Goal: Check status

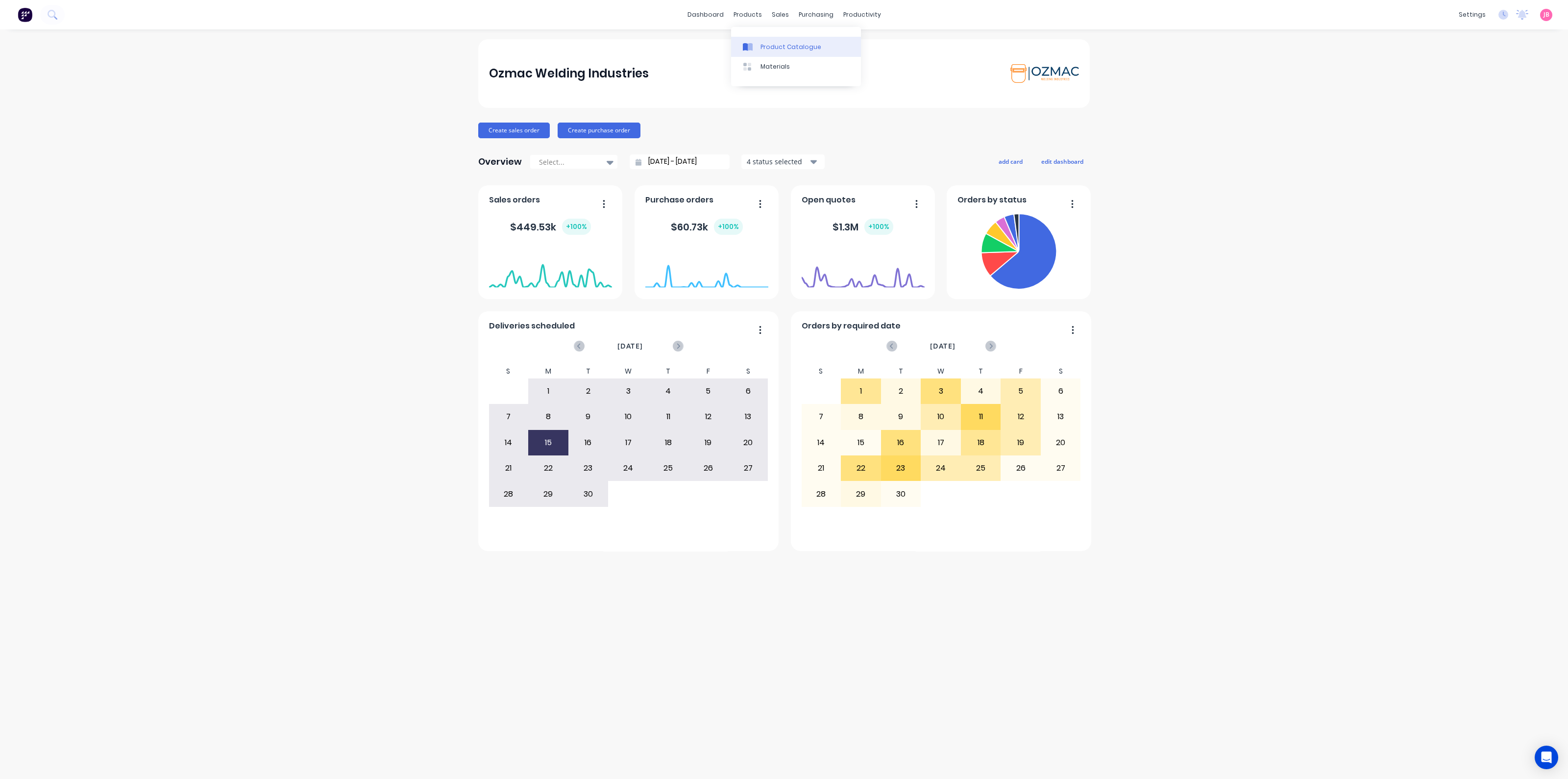
click at [768, 40] on link "Product Catalogue" at bounding box center [796, 46] width 130 height 19
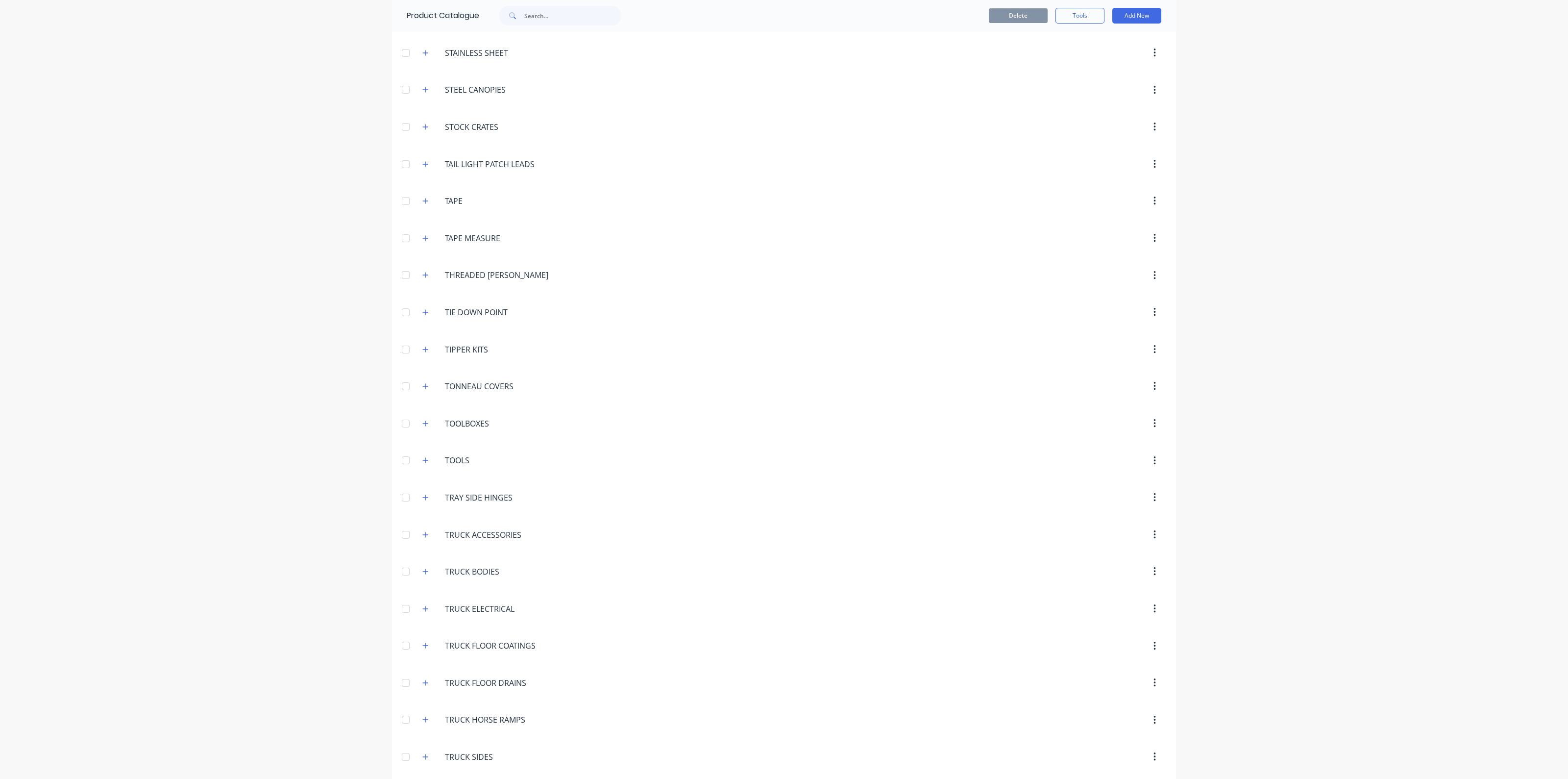
scroll to position [3417, 0]
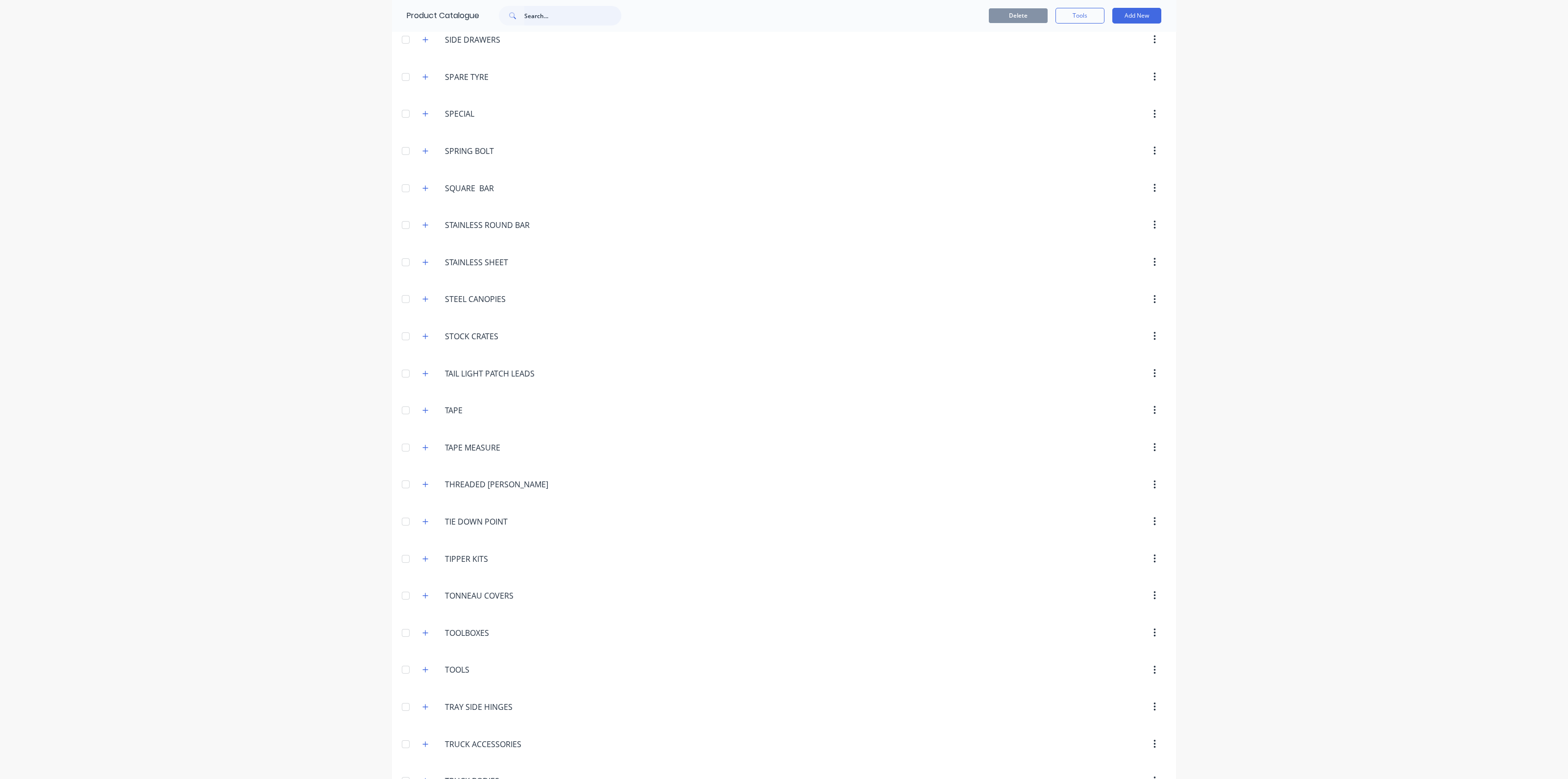
click at [542, 20] on input "text" at bounding box center [572, 16] width 97 height 19
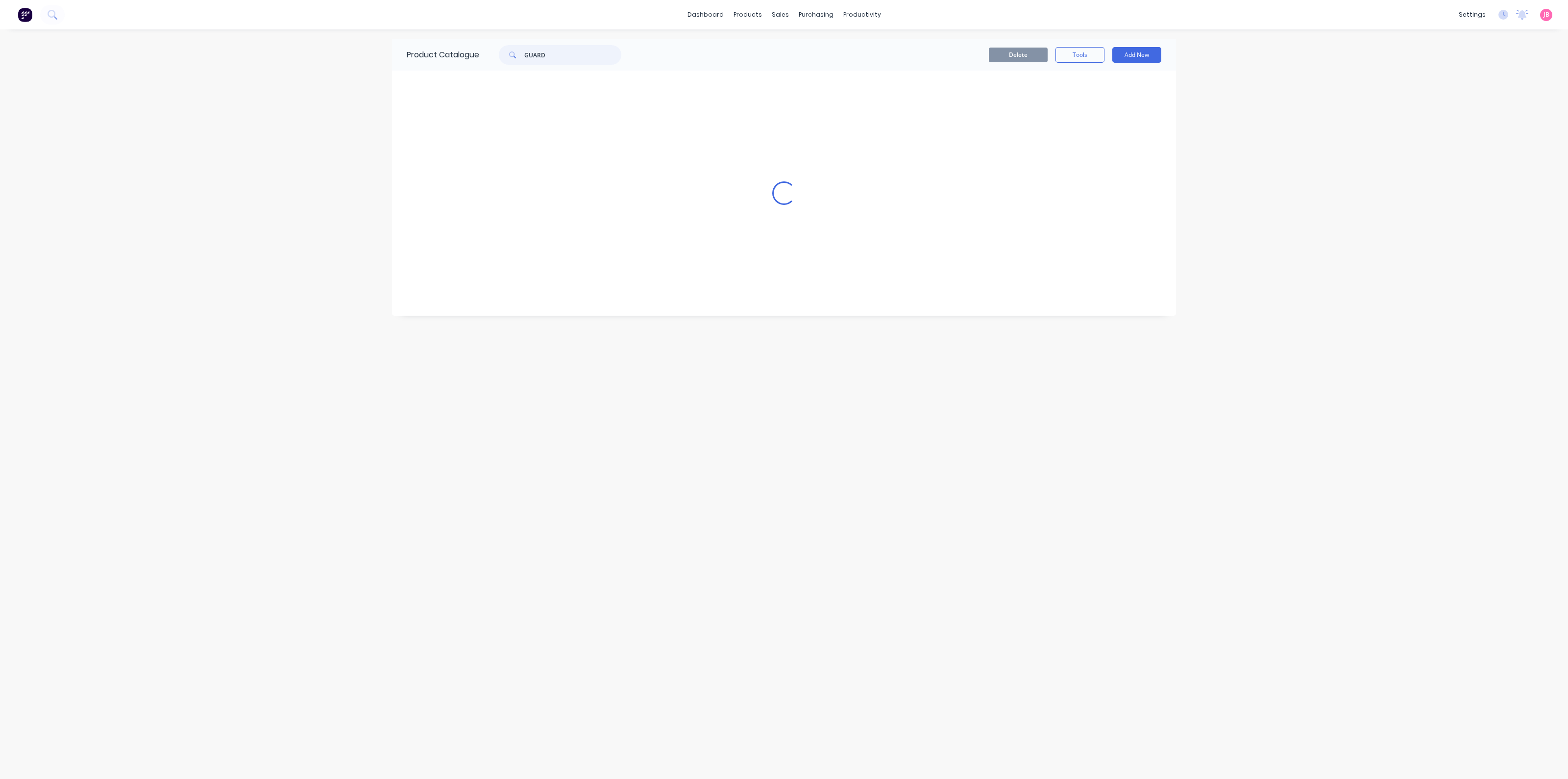
scroll to position [0, 0]
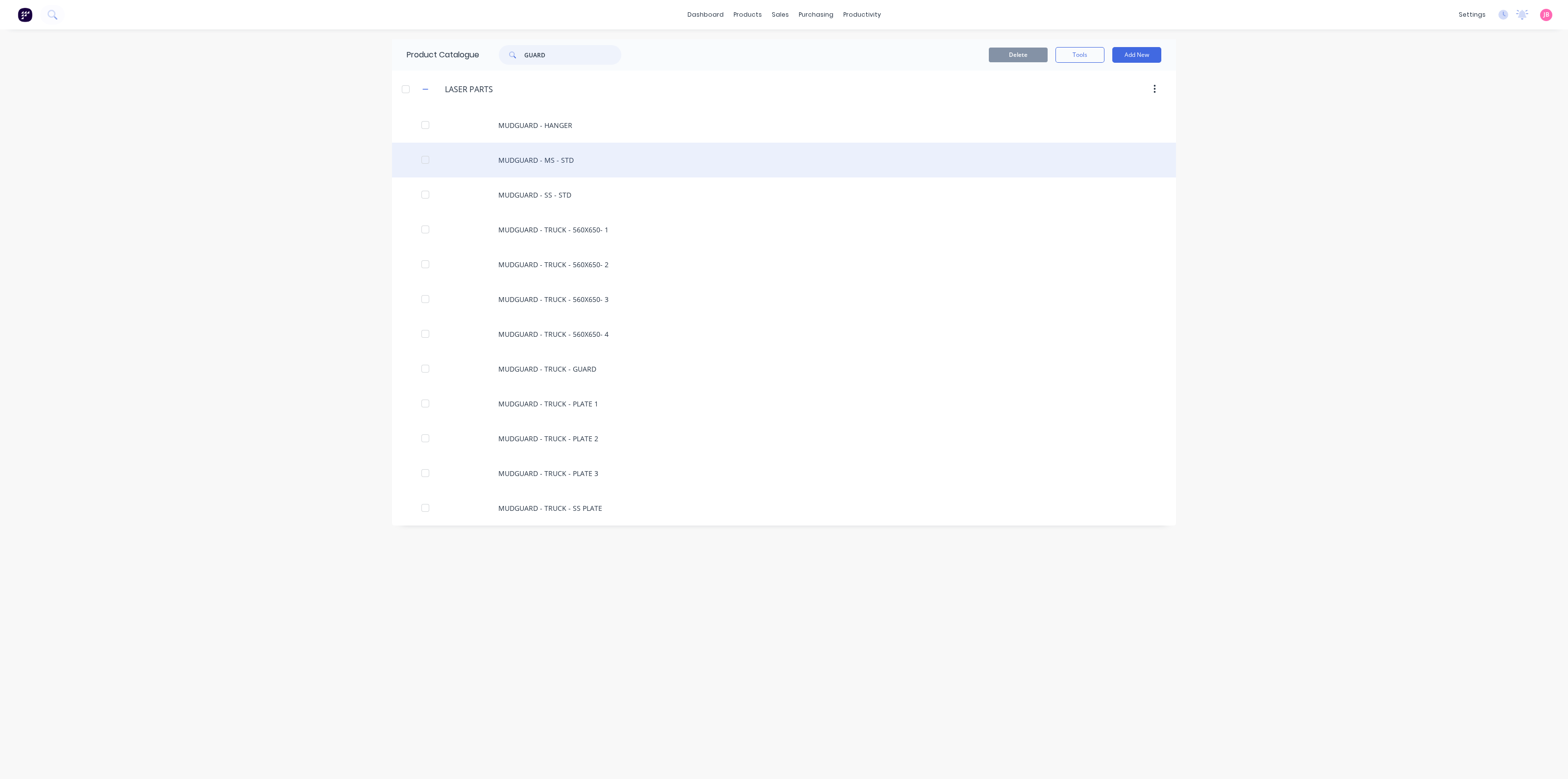
type input "GUARD"
click at [557, 160] on div "MUDGUARD - MS - STD" at bounding box center [784, 160] width 784 height 35
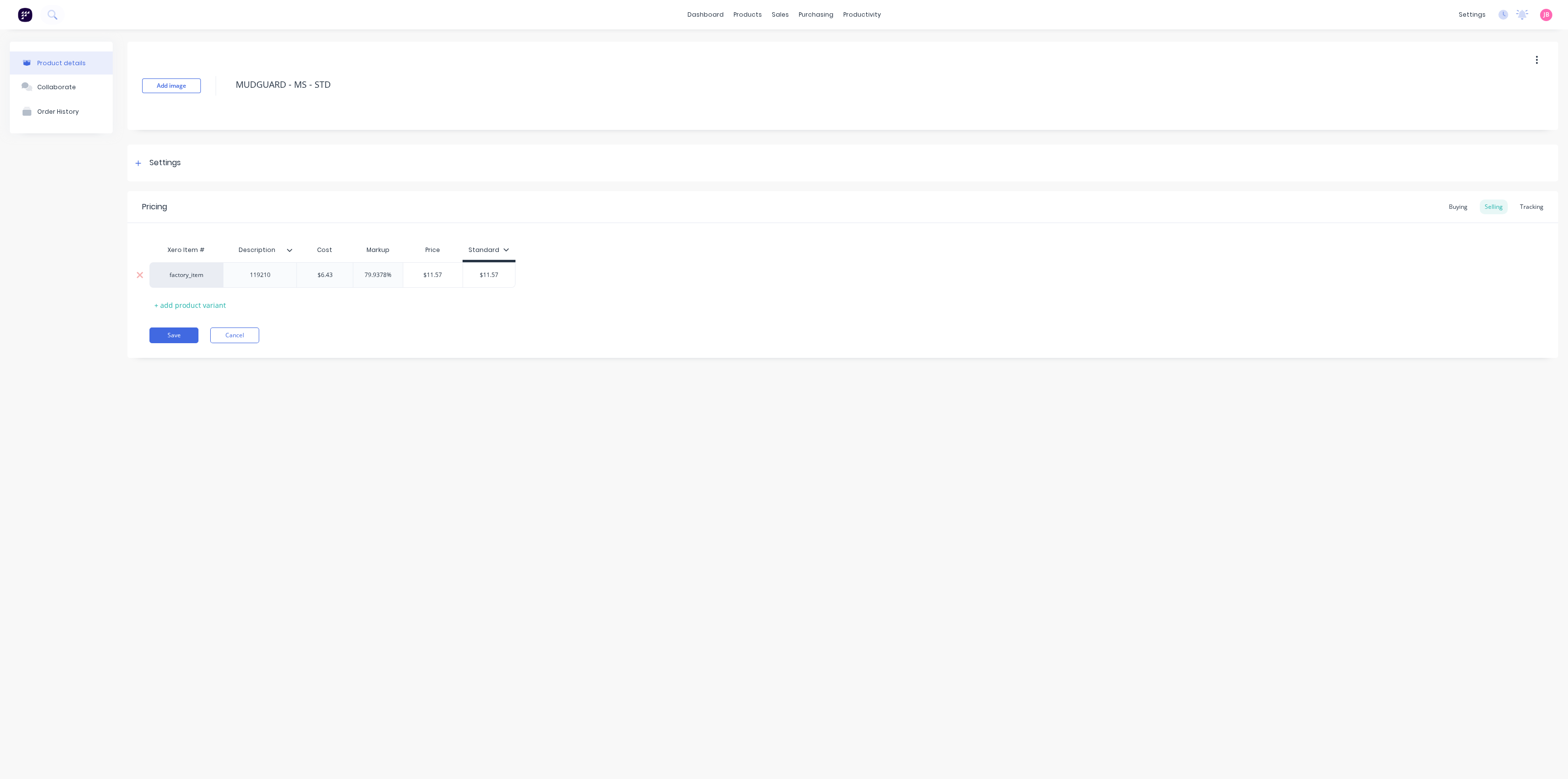
click at [451, 281] on div "$11.57" at bounding box center [433, 275] width 59 height 24
type input "$11.57"
drag, startPoint x: 444, startPoint y: 278, endPoint x: 505, endPoint y: 290, distance: 62.2
click at [505, 290] on div "Xero Item # Description Cost Markup Price Standard factory_item 119210 $6.43 79…" at bounding box center [843, 276] width 1387 height 72
type input "$6.43"
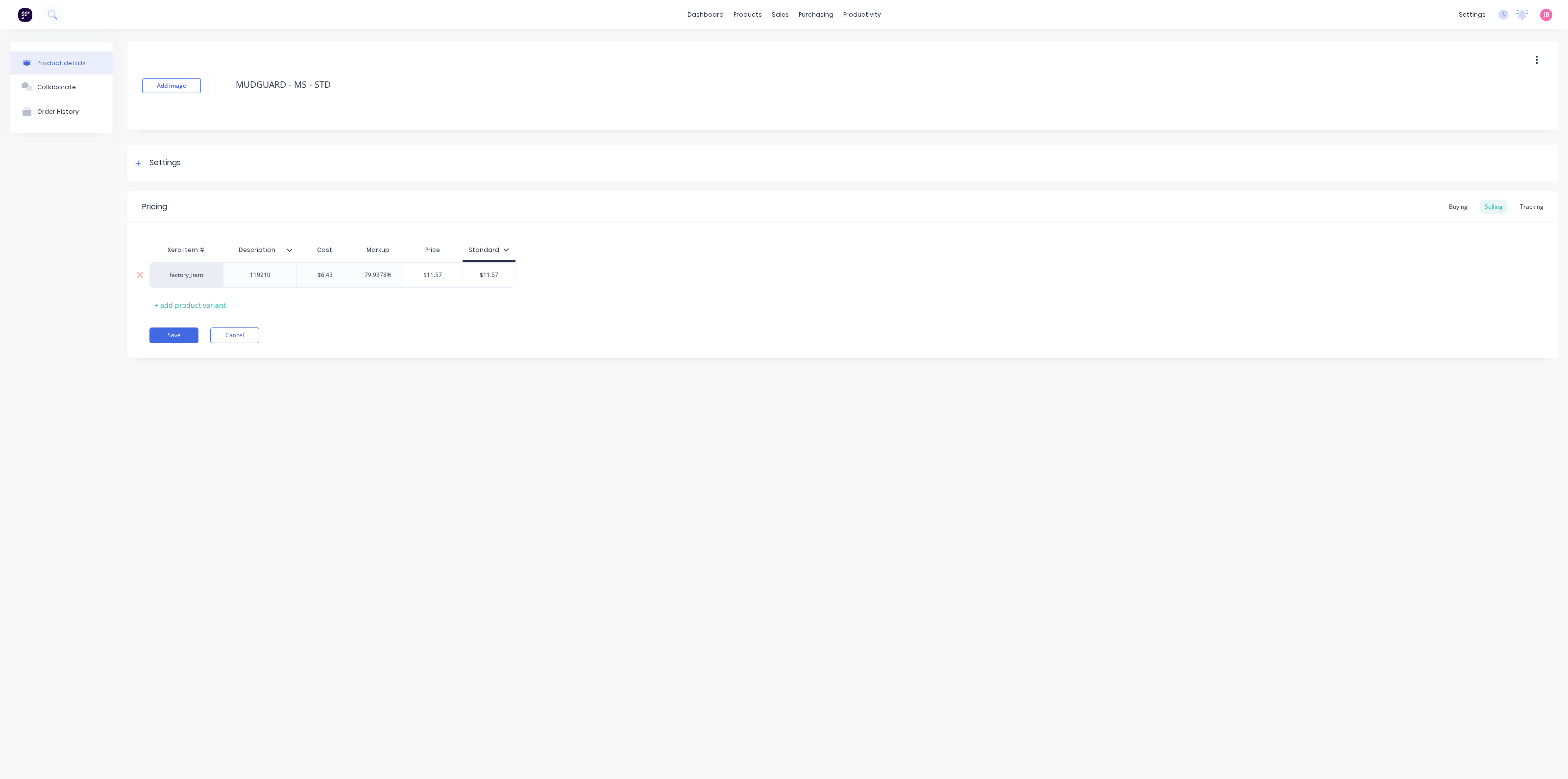
drag, startPoint x: 324, startPoint y: 273, endPoint x: 339, endPoint y: 270, distance: 15.3
click at [339, 270] on div "$6.43 $6.43" at bounding box center [325, 275] width 56 height 24
click at [339, 270] on div "$6.43" at bounding box center [325, 275] width 56 height 24
click at [496, 308] on div "Xero Item # Description Cost Markup Price Standard factory_item 119210 $6.43 $6…" at bounding box center [843, 276] width 1387 height 72
type input "79.9378%"
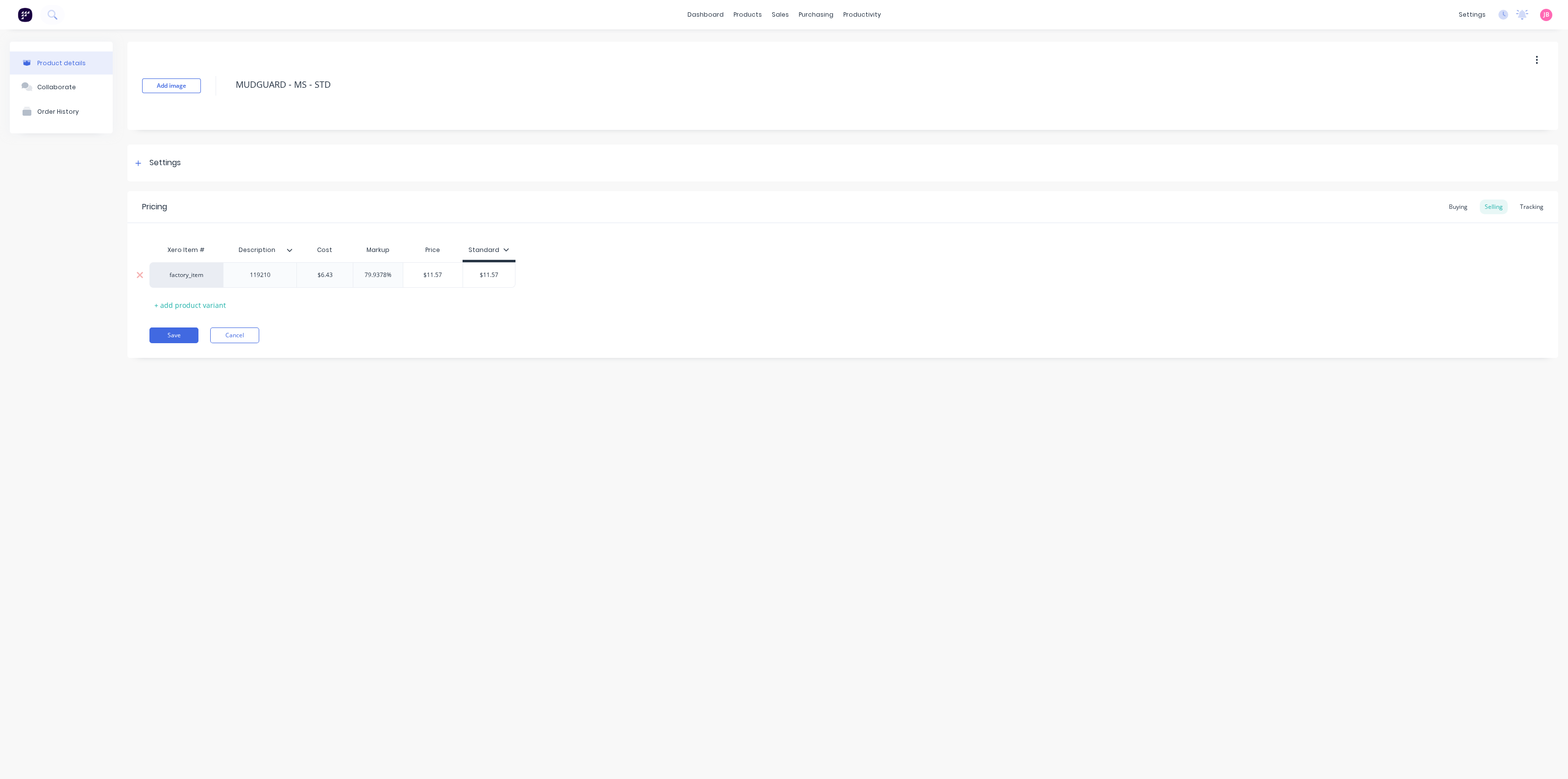
drag, startPoint x: 366, startPoint y: 275, endPoint x: 407, endPoint y: 277, distance: 41.0
click at [407, 277] on div "factory_item 119210 $6.43 $6.43 79.9378% 79.9378% $11.57 $11.57 $11.57" at bounding box center [332, 275] width 366 height 26
click at [385, 283] on div "79.9378%" at bounding box center [377, 275] width 49 height 24
click at [436, 283] on div "$11.57" at bounding box center [433, 275] width 59 height 24
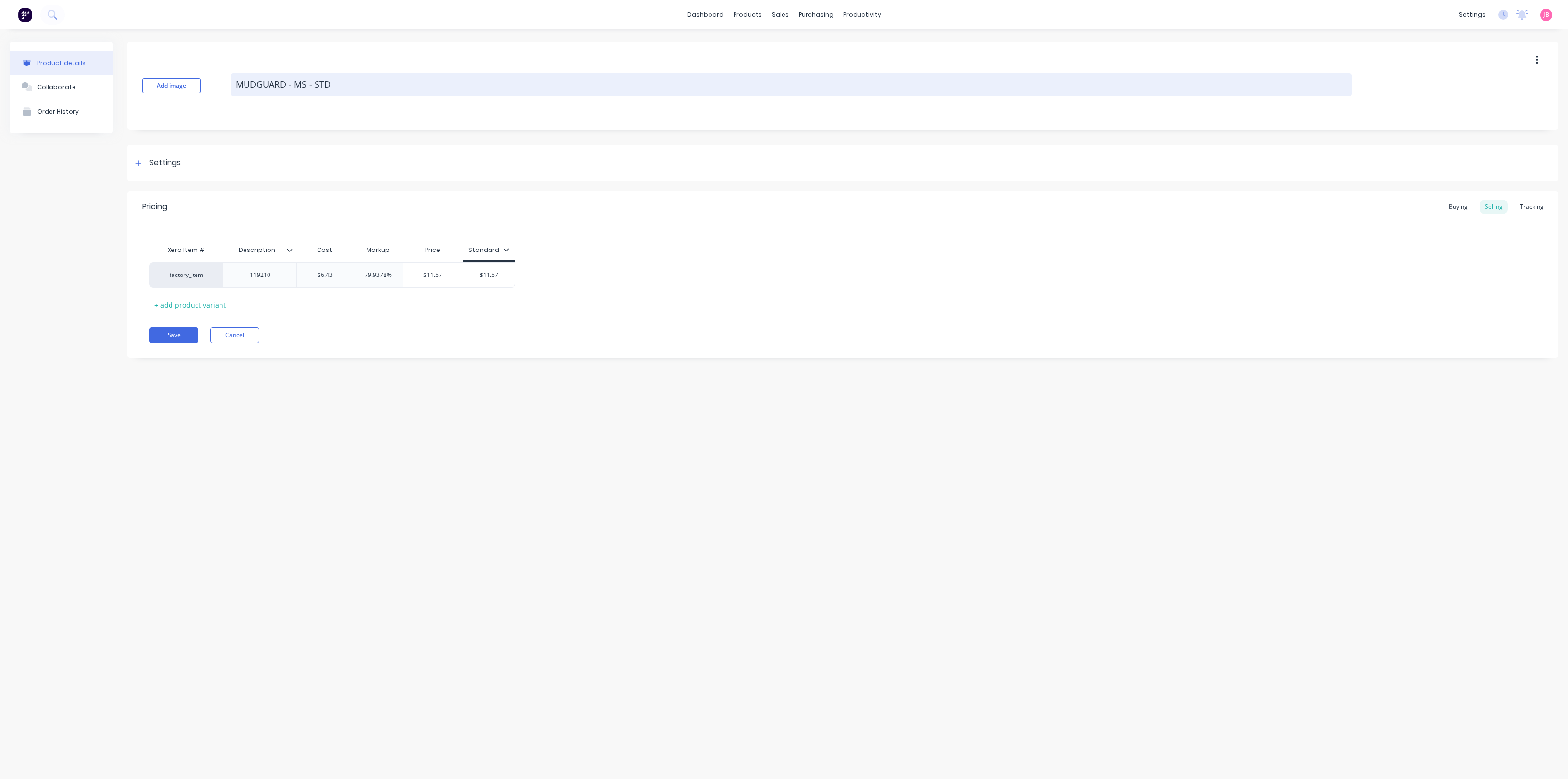
click at [236, 86] on textarea "MUDGUARD - MS - STD" at bounding box center [791, 85] width 1121 height 23
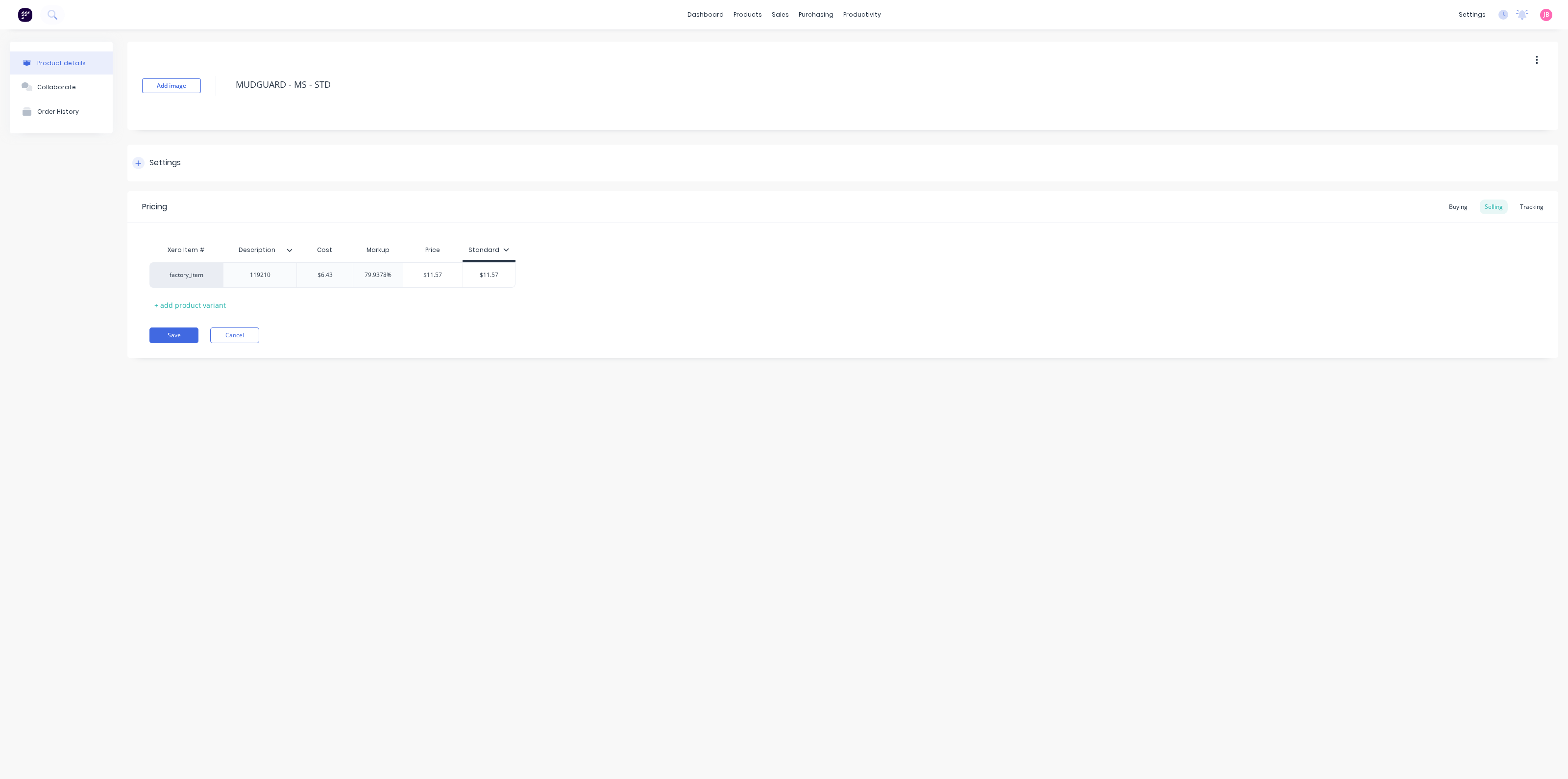
click at [280, 171] on div "Settings" at bounding box center [842, 163] width 1431 height 37
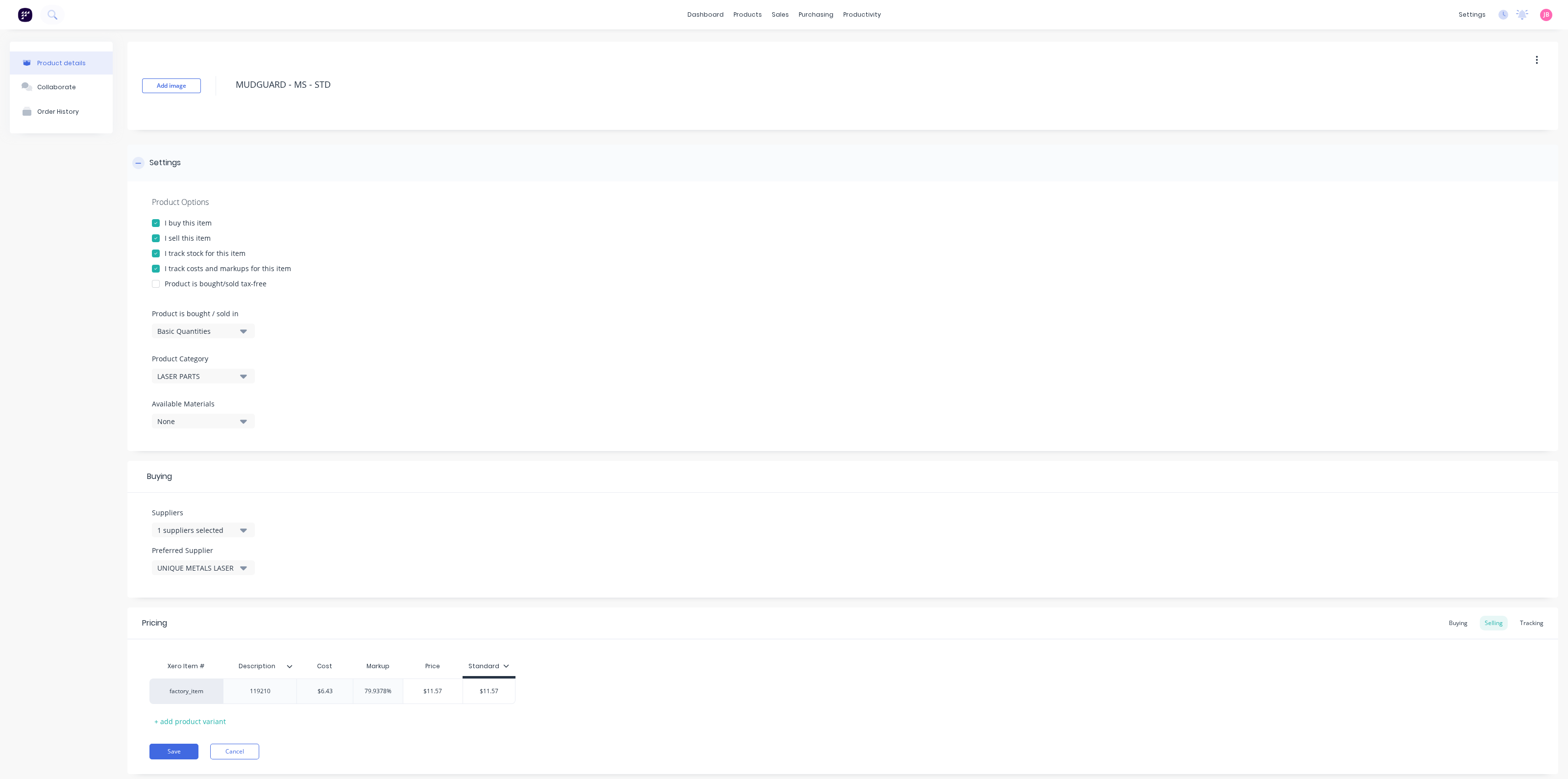
click at [280, 171] on div "Settings" at bounding box center [842, 163] width 1431 height 37
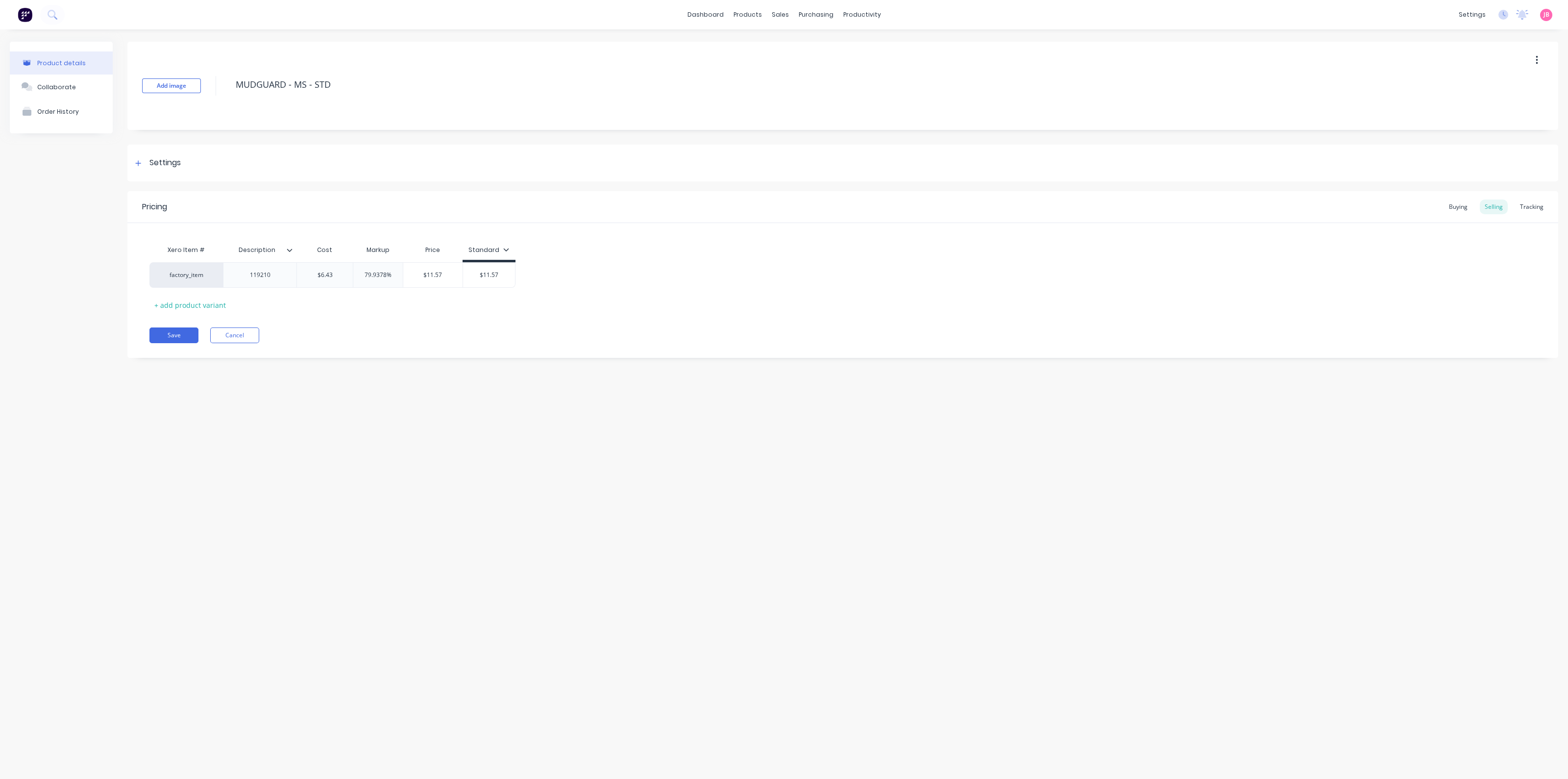
click at [491, 325] on div "Pricing Buying Selling Tracking Xero Item # Description Cost Markup Price Stand…" at bounding box center [842, 275] width 1431 height 167
click at [449, 273] on input "$11.57" at bounding box center [433, 275] width 59 height 9
click at [617, 320] on div "Pricing Buying Selling Tracking Xero Item # Description Cost Markup Price Stand…" at bounding box center [842, 275] width 1431 height 167
click at [137, 155] on div "Settings" at bounding box center [842, 163] width 1431 height 37
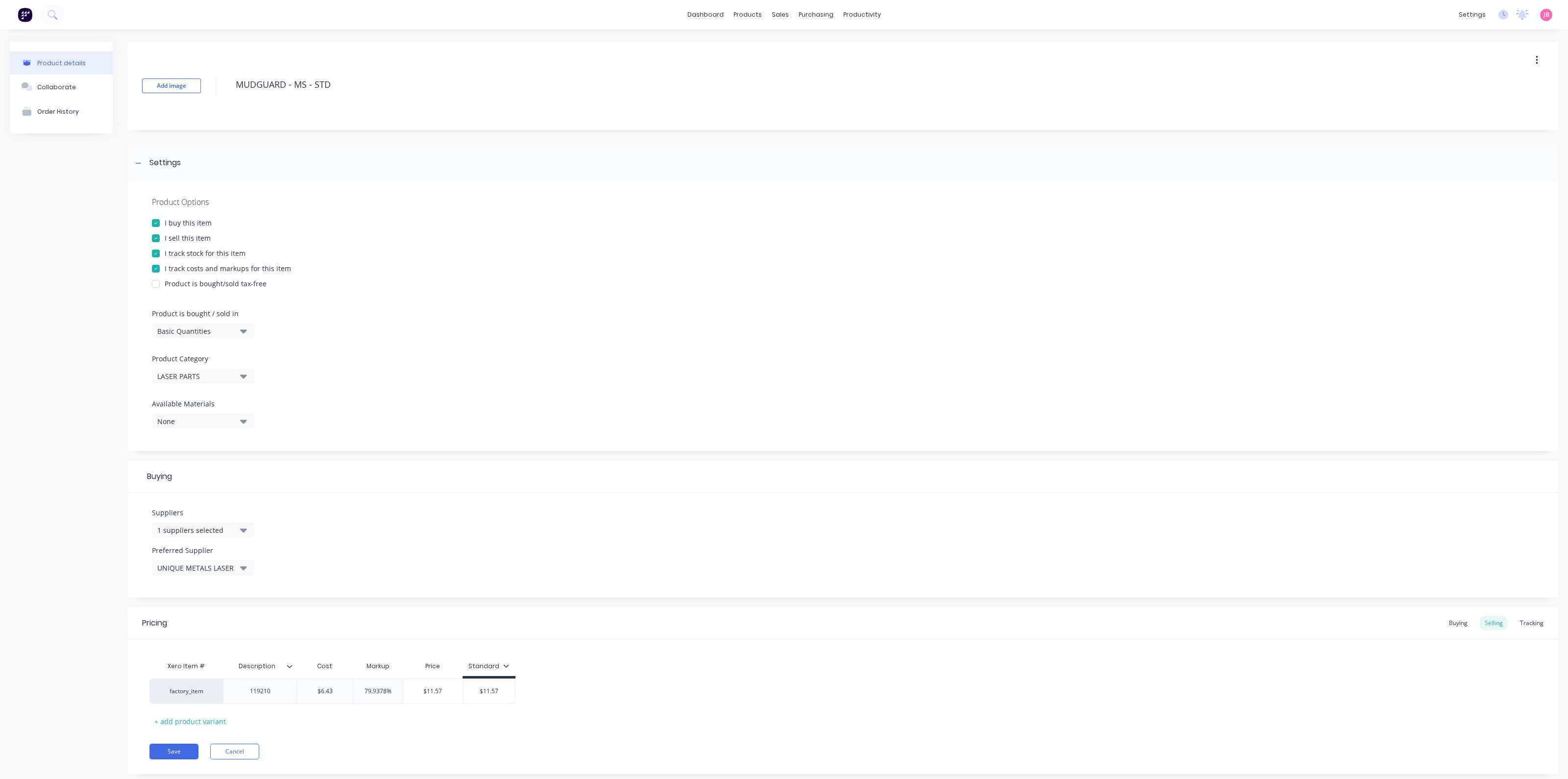
click at [470, 402] on div "Product Options I buy this item I sell this item I track stock for this item I …" at bounding box center [842, 316] width 1431 height 270
click at [502, 144] on div "Settings" at bounding box center [842, 163] width 1431 height 37
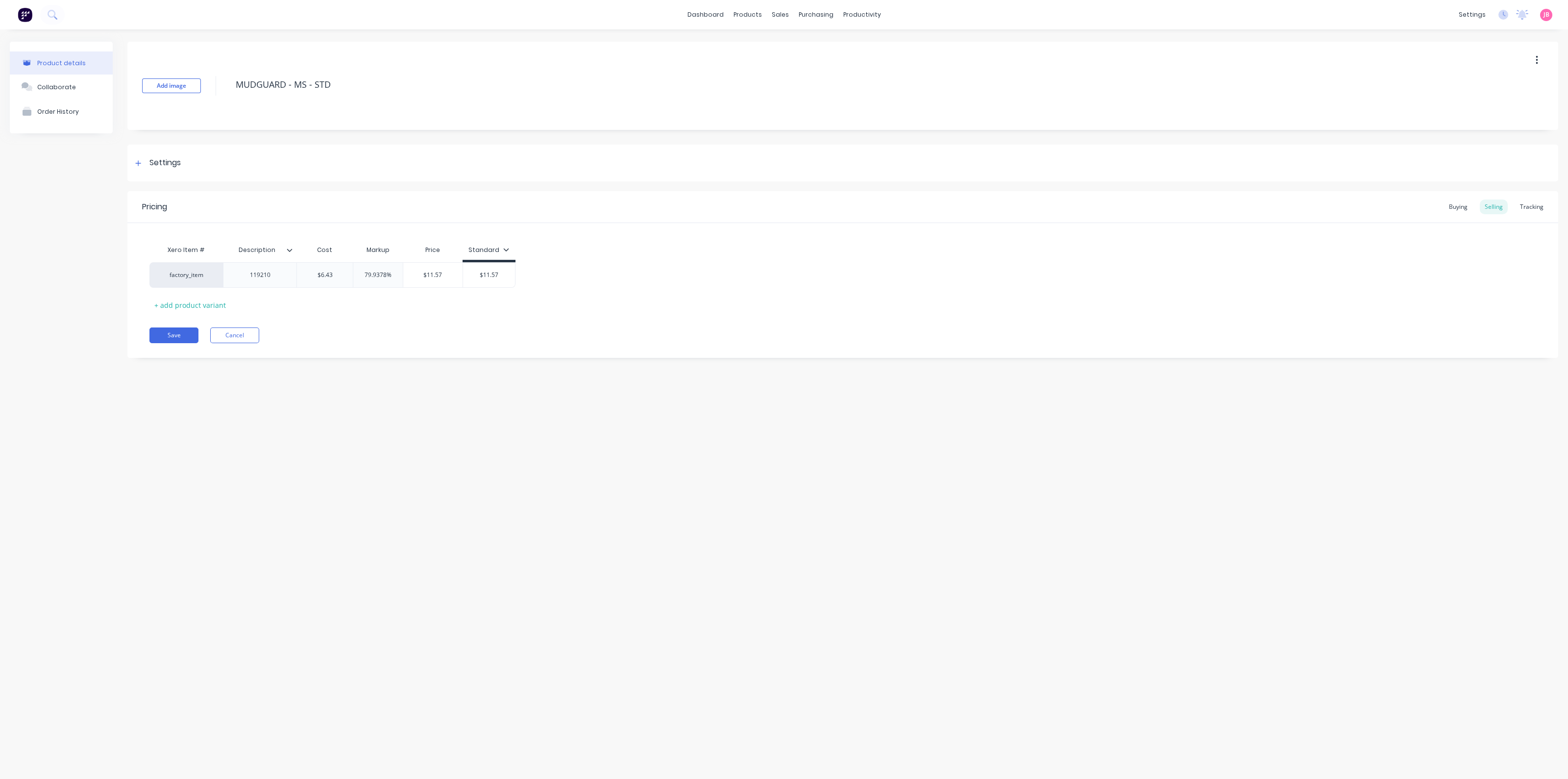
click at [729, 331] on div "Save Cancel" at bounding box center [854, 336] width 1409 height 16
click at [718, 288] on div "Xero Item # Description Cost Markup Price Standard factory_item 119210 $6.43 $6…" at bounding box center [843, 276] width 1387 height 72
click at [760, 48] on link "Product Catalogue" at bounding box center [796, 46] width 130 height 19
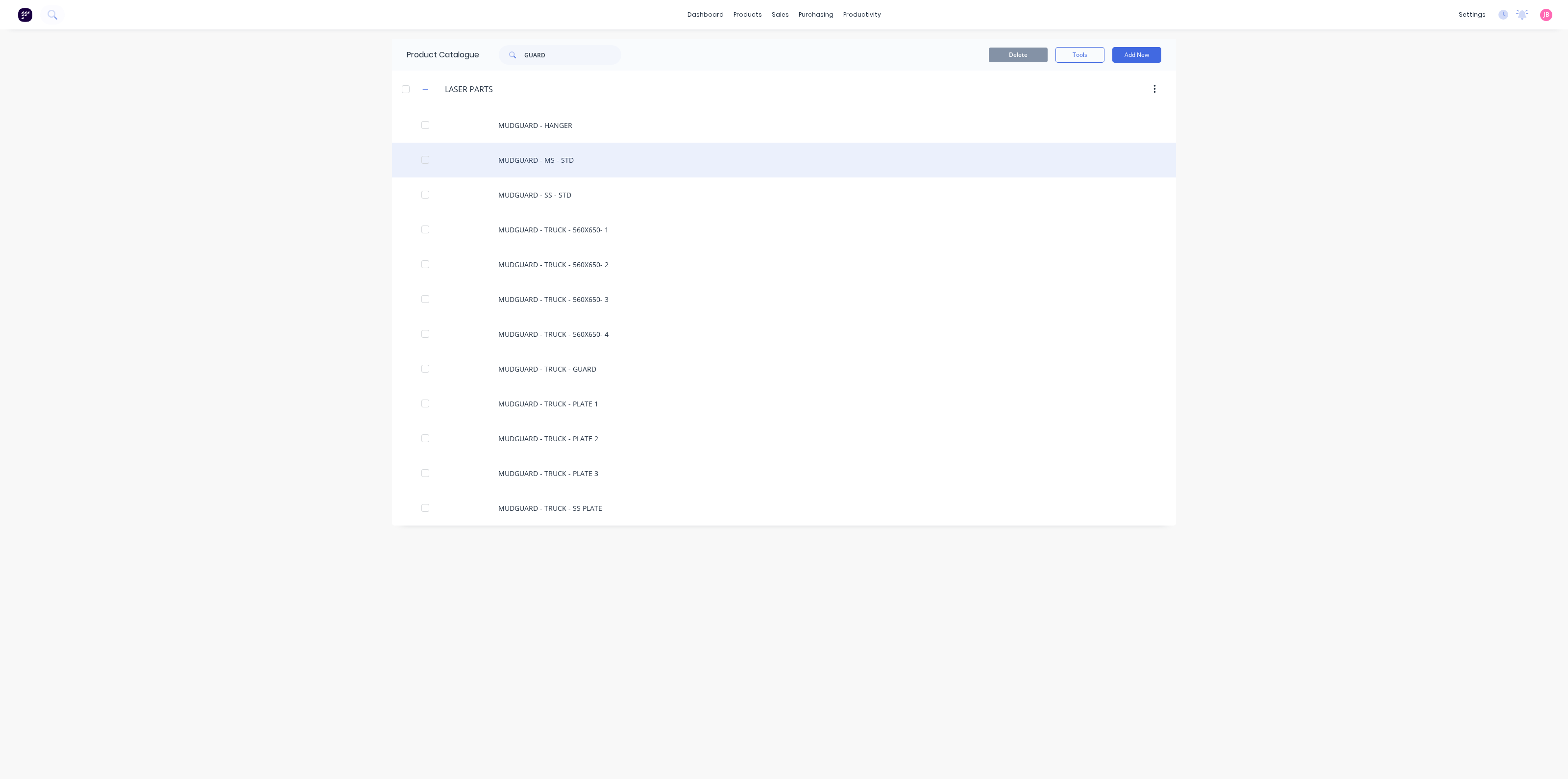
click at [550, 160] on div "MUDGUARD - MS - STD" at bounding box center [784, 160] width 784 height 35
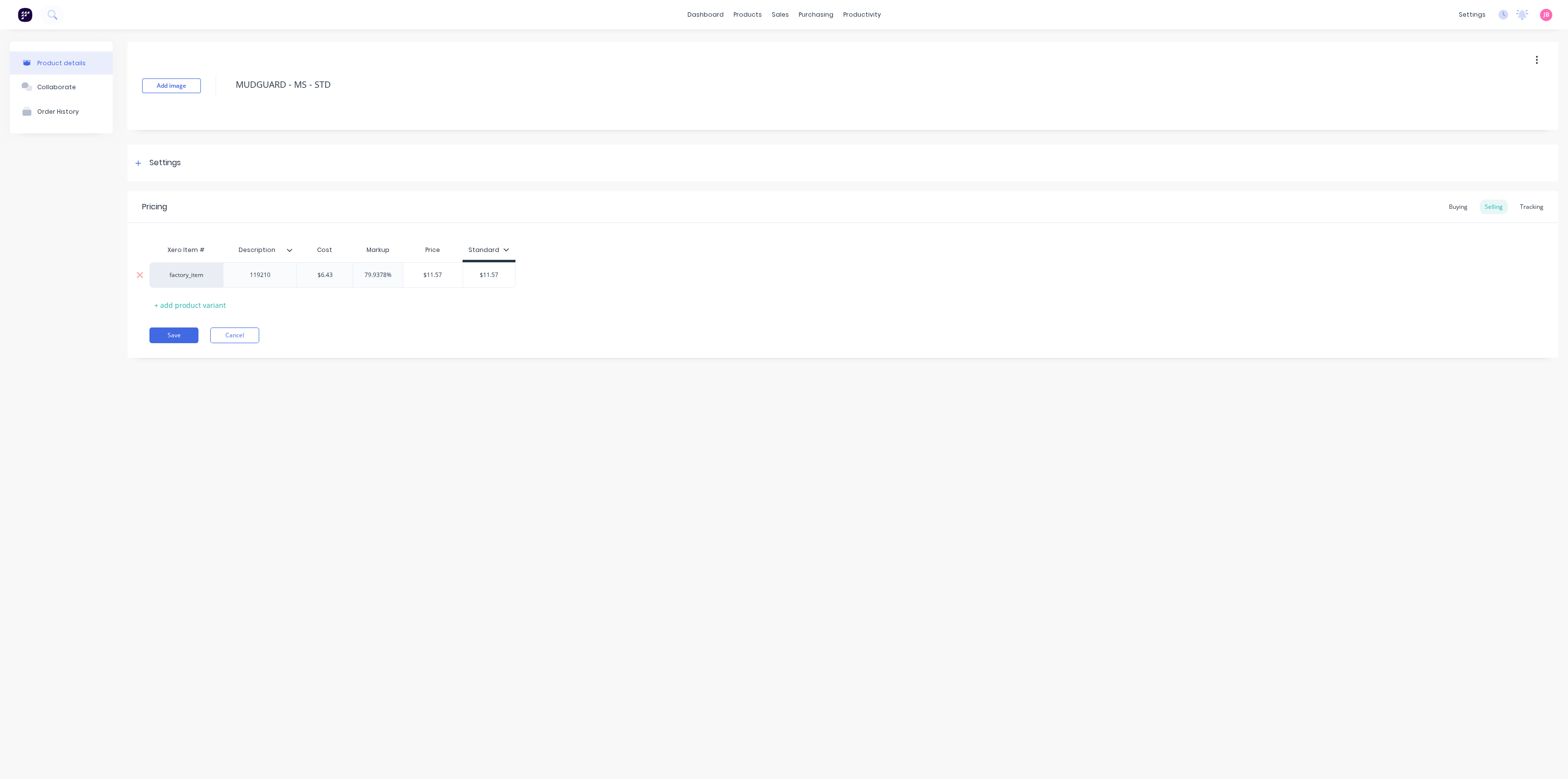
type input "$11.57"
click at [429, 275] on input "$11.57" at bounding box center [433, 275] width 59 height 9
click at [426, 337] on div "Save Cancel" at bounding box center [854, 336] width 1409 height 16
click at [477, 301] on div "Xero Item # Description Cost Markup Price Standard factory_item 119210 $6.43 79…" at bounding box center [843, 276] width 1387 height 72
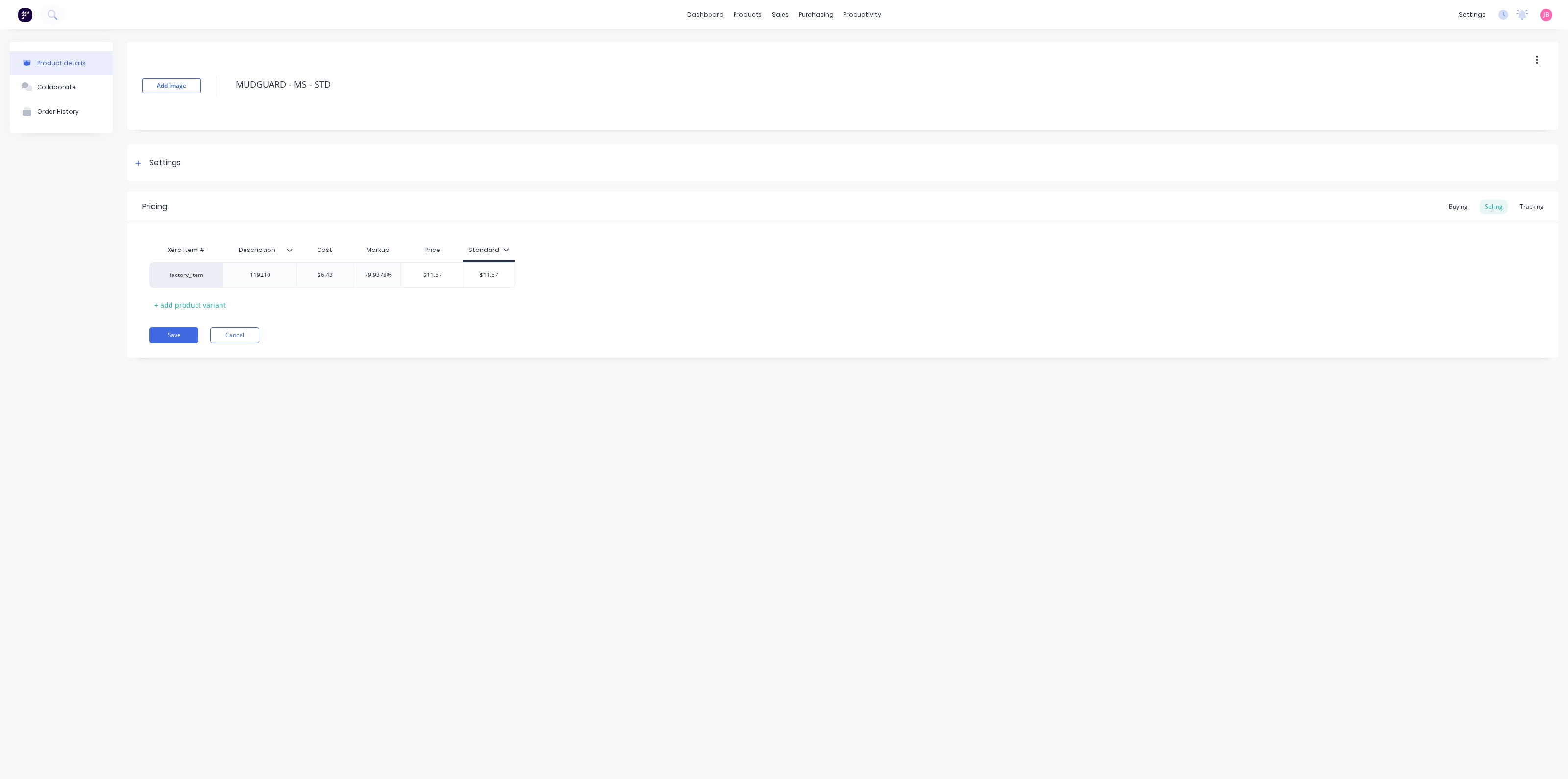
click at [477, 301] on div "Xero Item # Description Cost Markup Price Standard factory_item 119210 $6.43 79…" at bounding box center [843, 276] width 1387 height 72
click at [762, 48] on div "Product Catalogue" at bounding box center [791, 47] width 61 height 9
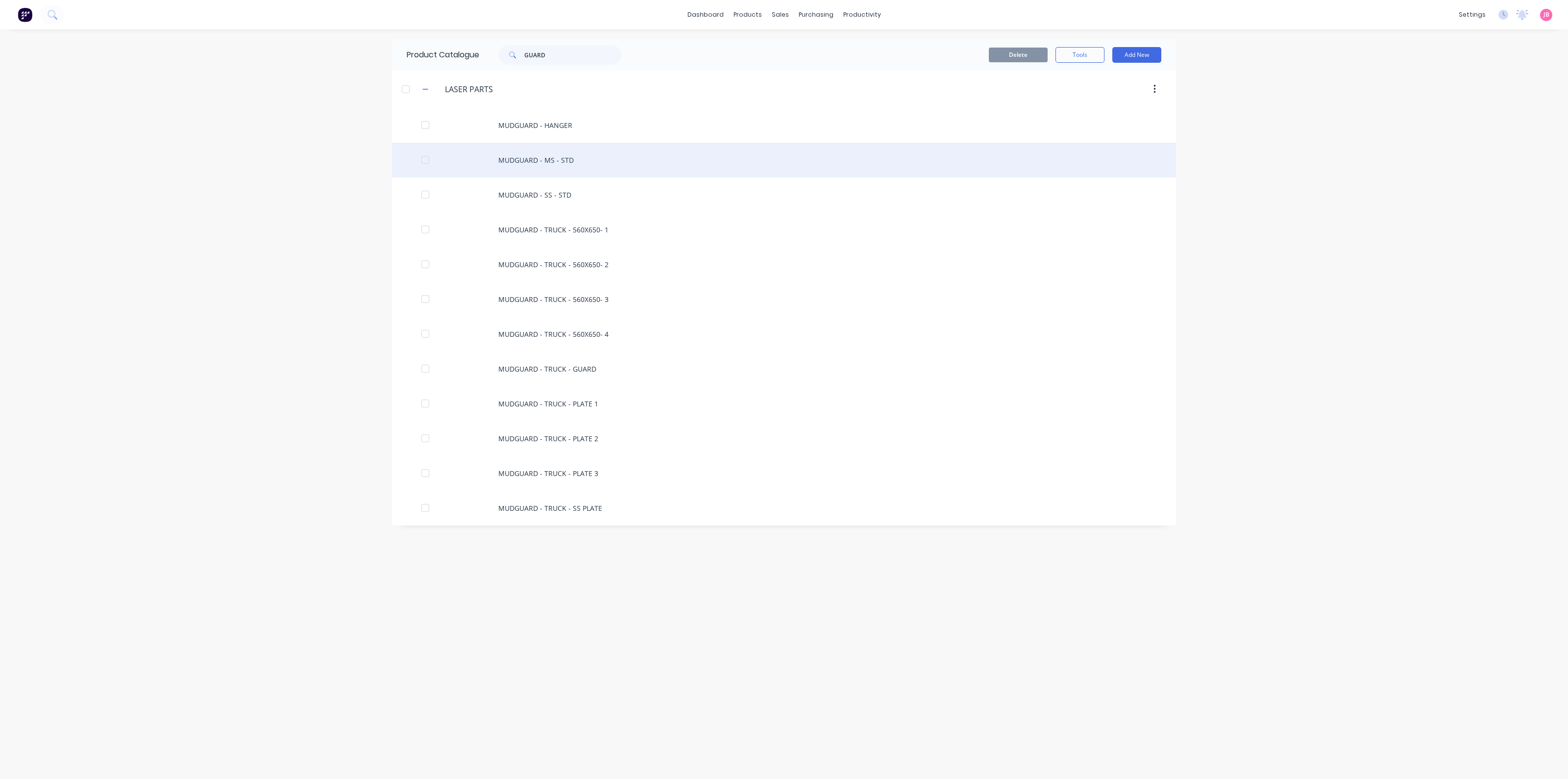
click at [579, 162] on div "MUDGUARD - MS - STD" at bounding box center [784, 160] width 784 height 35
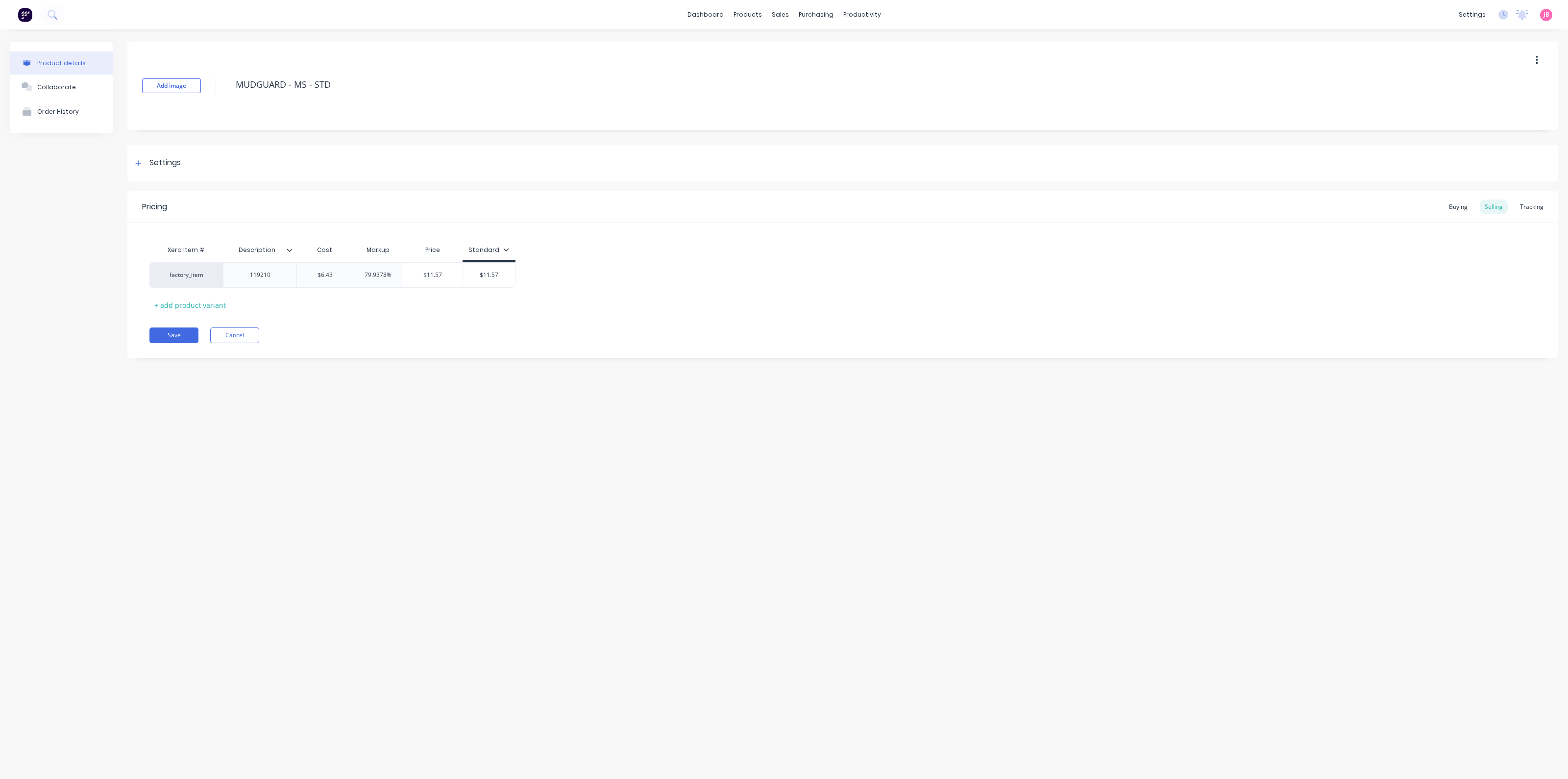
click at [411, 499] on div "Product details Collaborate Order History Add image MUDGUARD - MS - STD Setting…" at bounding box center [784, 394] width 1568 height 730
click at [796, 48] on div "Sales Orders" at bounding box center [816, 47] width 40 height 9
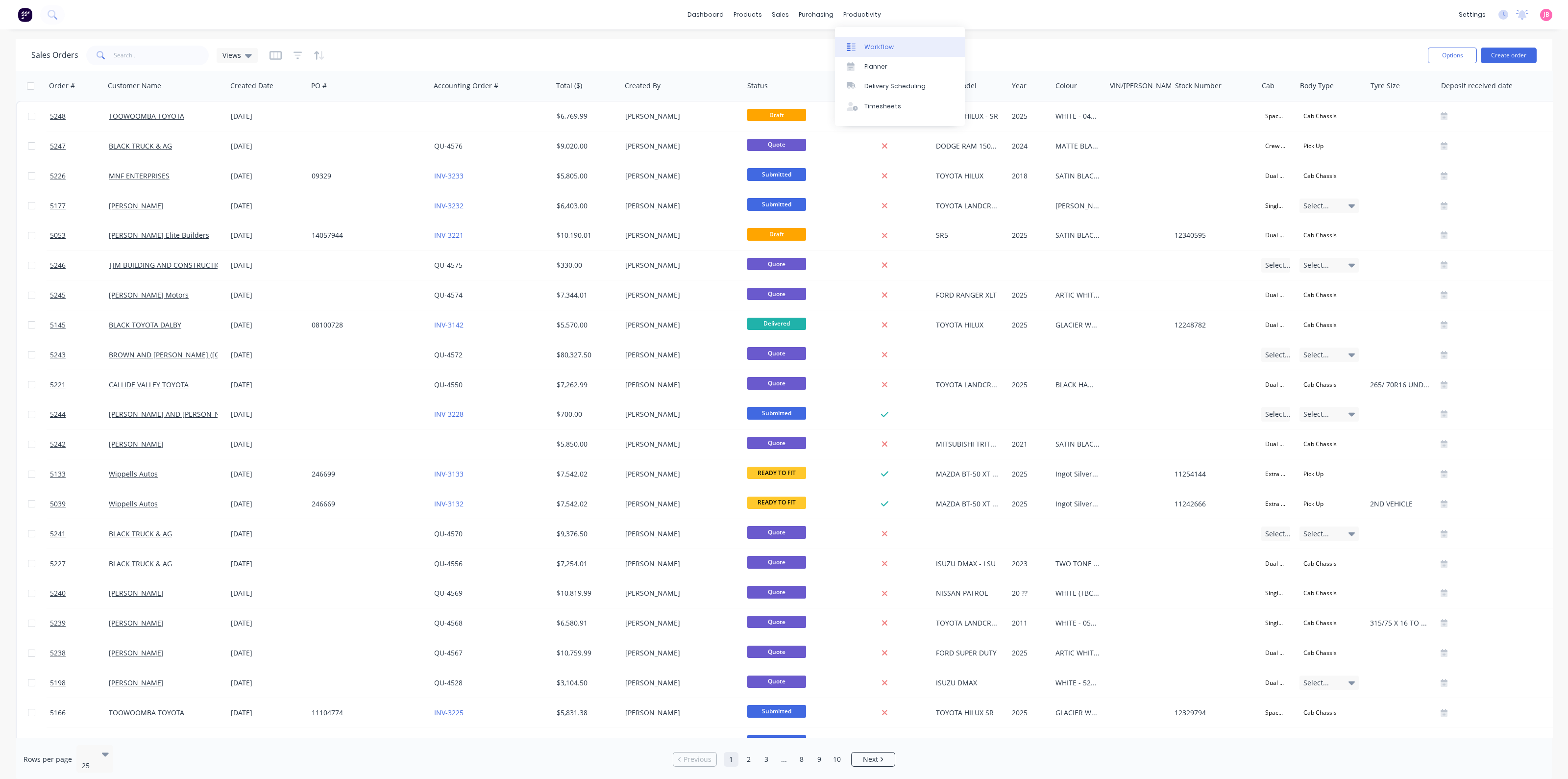
click at [863, 51] on link "Workflow" at bounding box center [900, 46] width 130 height 19
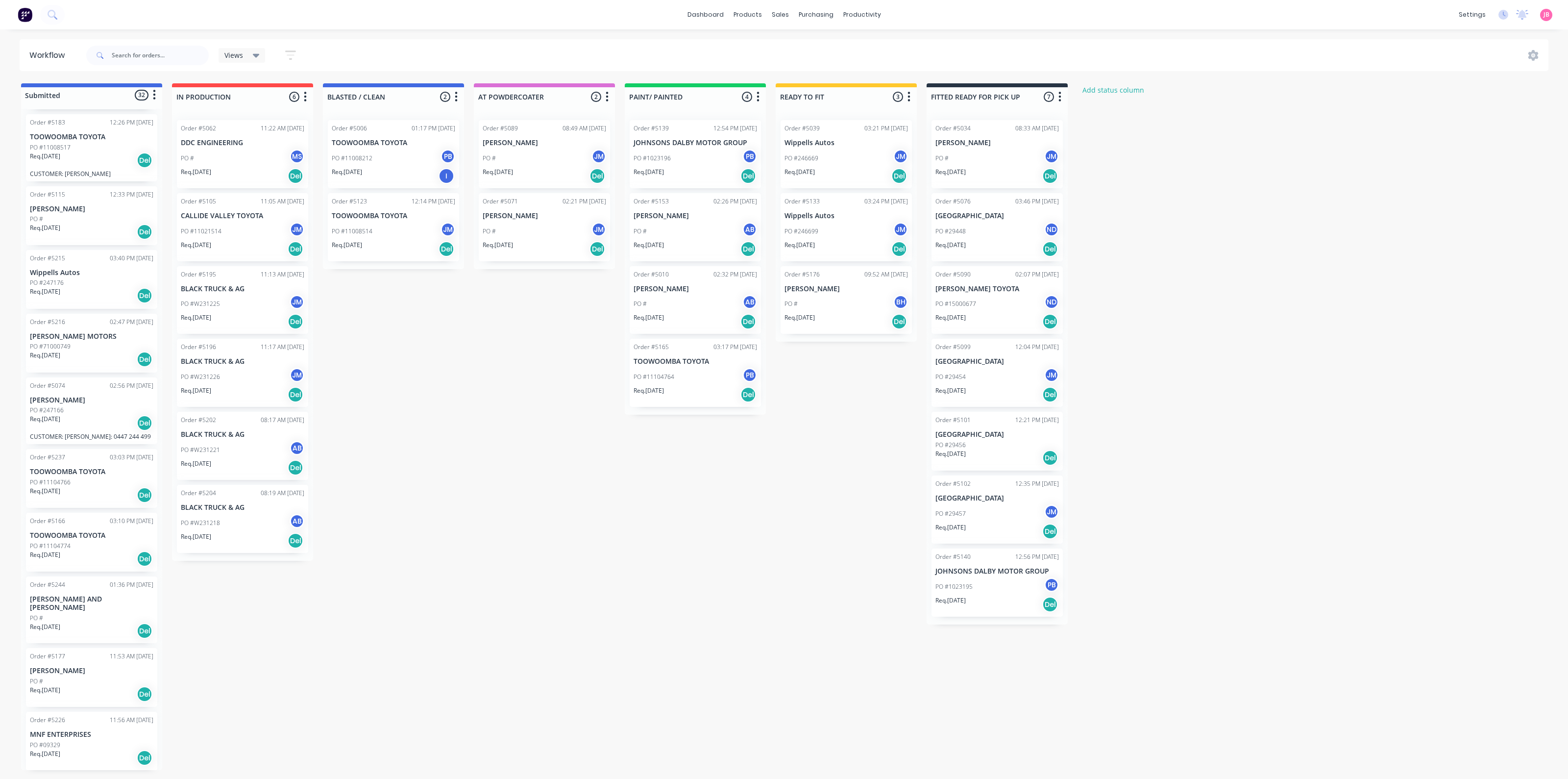
scroll to position [1421, 0]
click at [69, 592] on div "Order #5244 01:36 PM [DATE] [PERSON_NAME] AND [PERSON_NAME] # Req. [DATE] Del" at bounding box center [92, 609] width 131 height 66
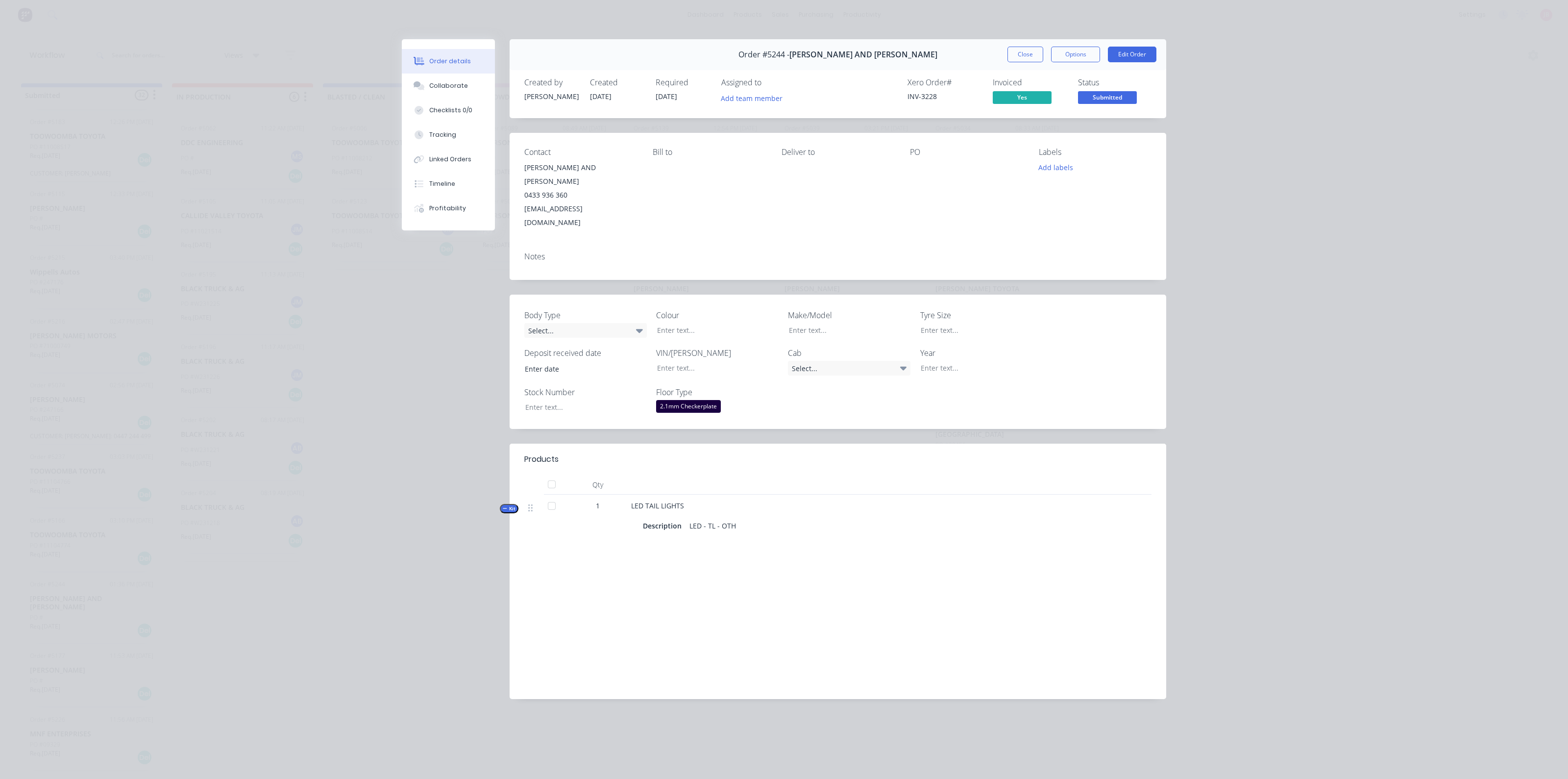
click at [654, 501] on span "LED TAIL LIGHTS" at bounding box center [657, 506] width 53 height 9
click at [1177, 267] on div "Order details Collaborate Checklists 0/0 Tracking Linked Orders Timeline Profit…" at bounding box center [784, 389] width 1568 height 779
click at [1124, 57] on button "Edit Order" at bounding box center [1132, 54] width 49 height 16
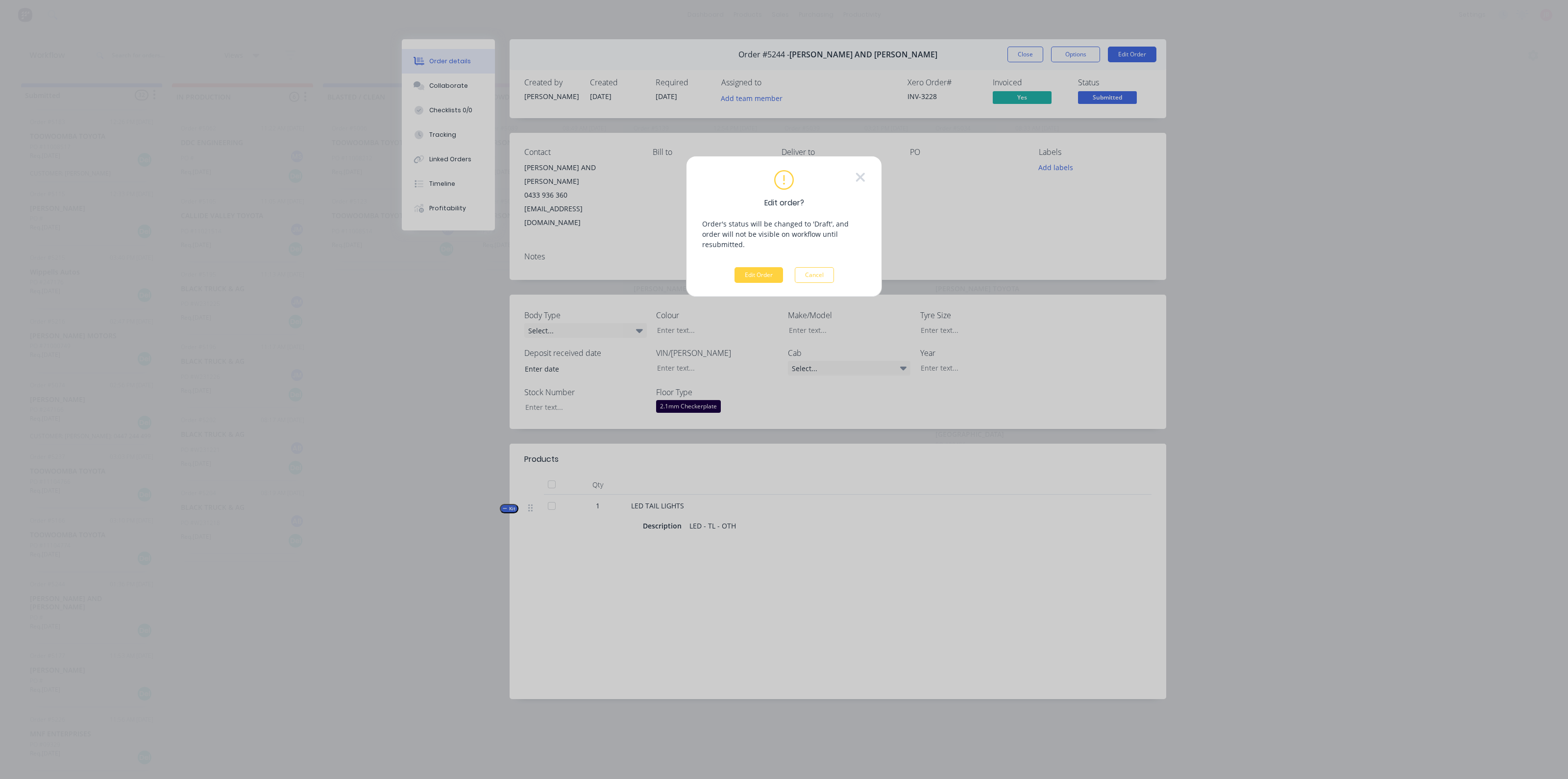
click at [868, 180] on div "Edit order? Order's status will be changed to 'Draft', and order will not be vi…" at bounding box center [784, 227] width 196 height 141
click at [861, 177] on icon at bounding box center [860, 177] width 9 height 9
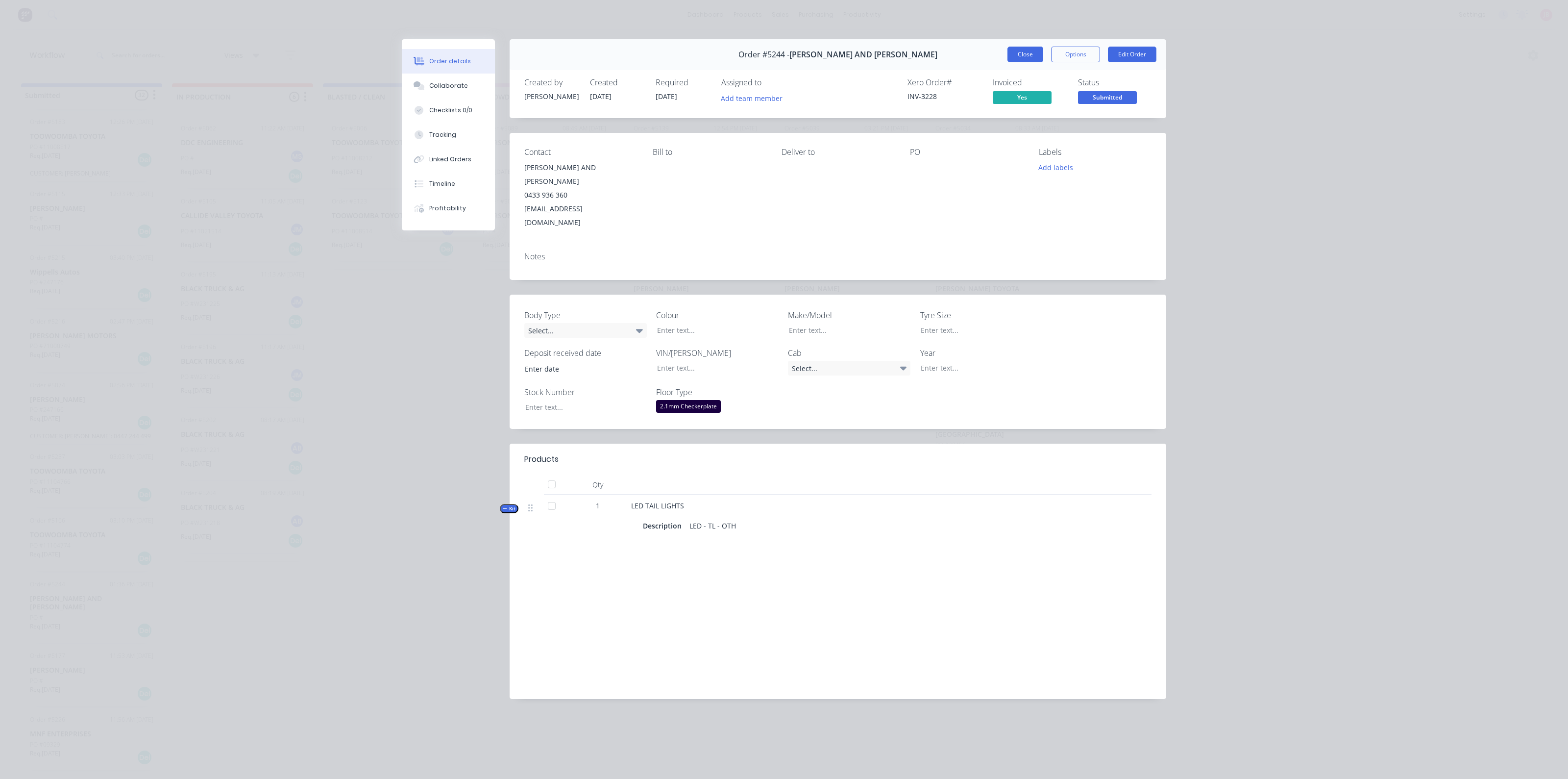
click at [1034, 53] on button "Close" at bounding box center [1025, 54] width 36 height 16
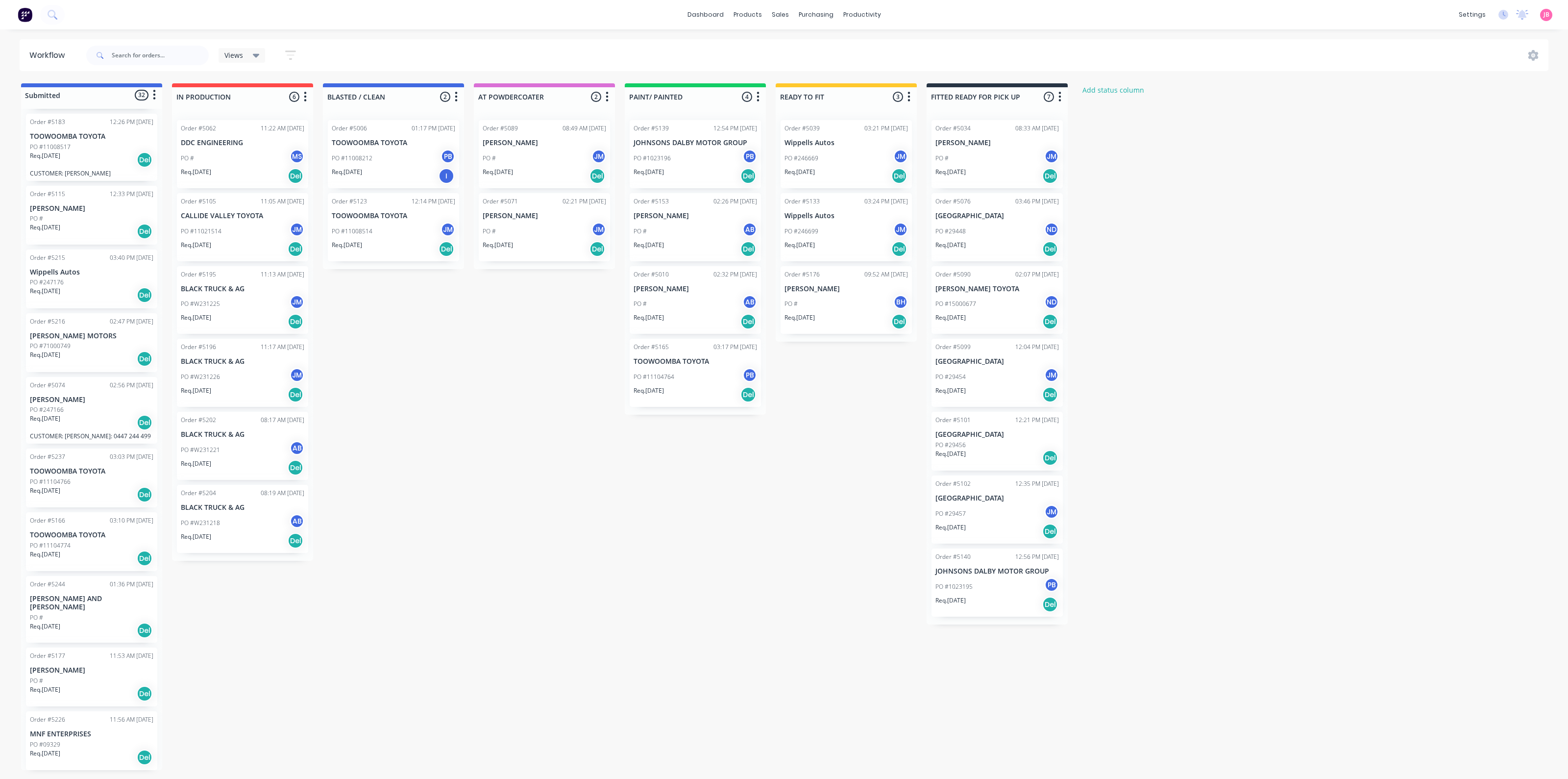
click at [614, 496] on div "Submitted 32 Status colour #4169E1 hex #4169E1 Save Cancel Summaries Total orde…" at bounding box center [668, 427] width 1350 height 687
click at [54, 613] on div "PO #" at bounding box center [91, 618] width 124 height 9
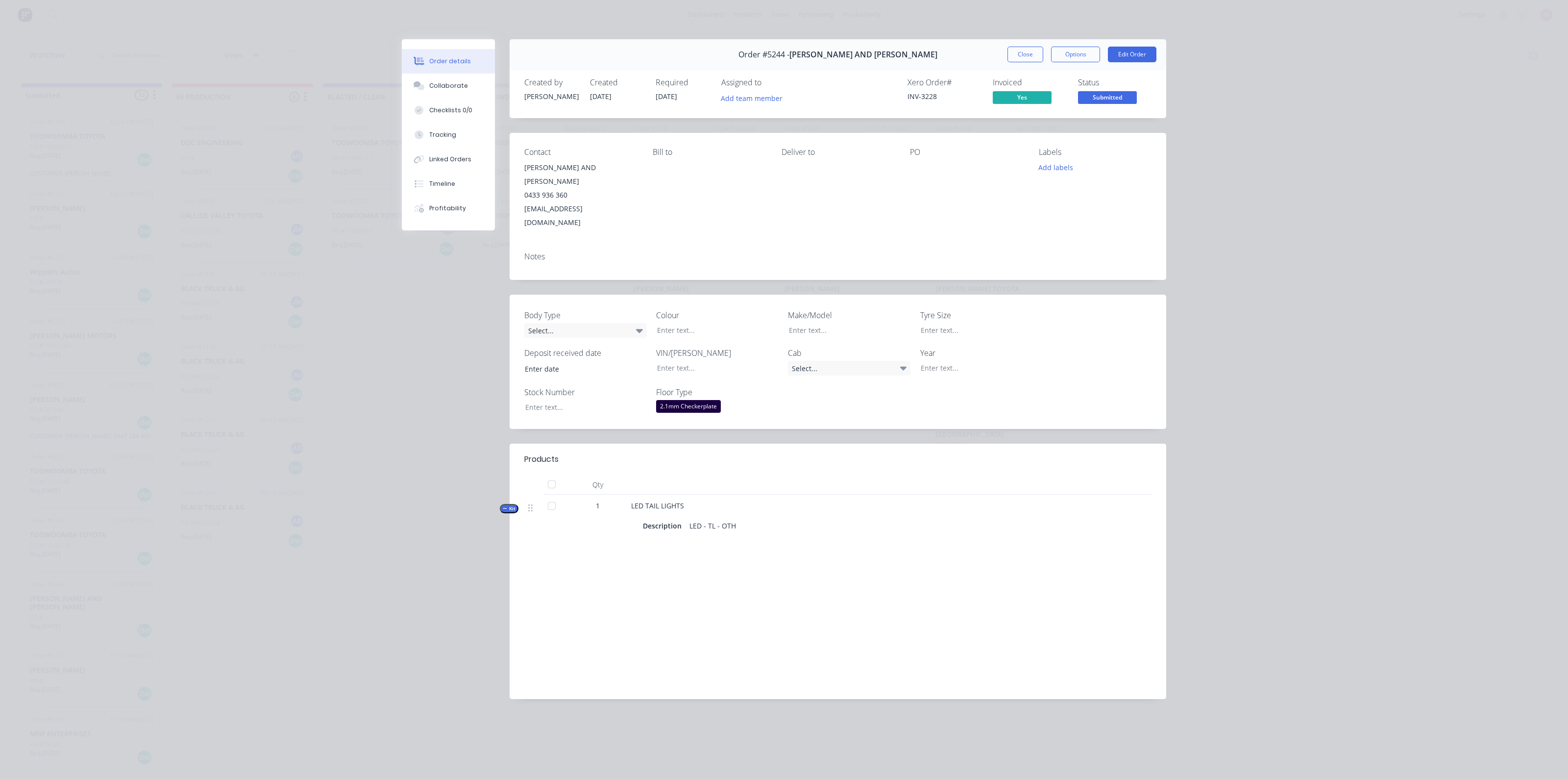
click at [1339, 245] on div "Order details Collaborate Checklists 0/0 Tracking Linked Orders Timeline Profit…" at bounding box center [784, 389] width 1568 height 779
click at [1338, 255] on div "Order details Collaborate Checklists 0/0 Tracking Linked Orders Timeline Profit…" at bounding box center [784, 389] width 1568 height 779
click at [1026, 48] on button "Close" at bounding box center [1025, 54] width 36 height 16
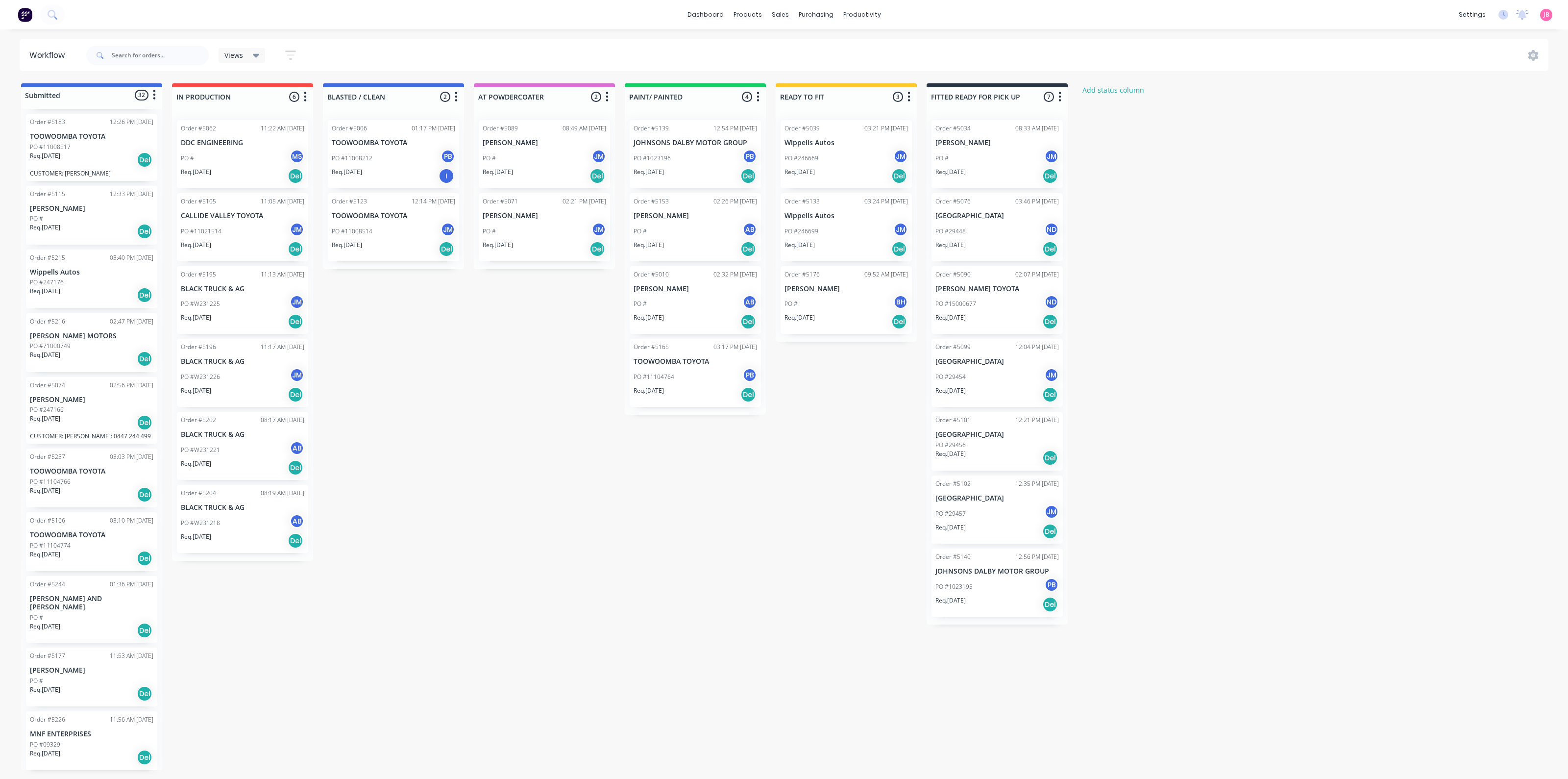
click at [72, 622] on div "Req. [DATE] Del" at bounding box center [91, 630] width 124 height 16
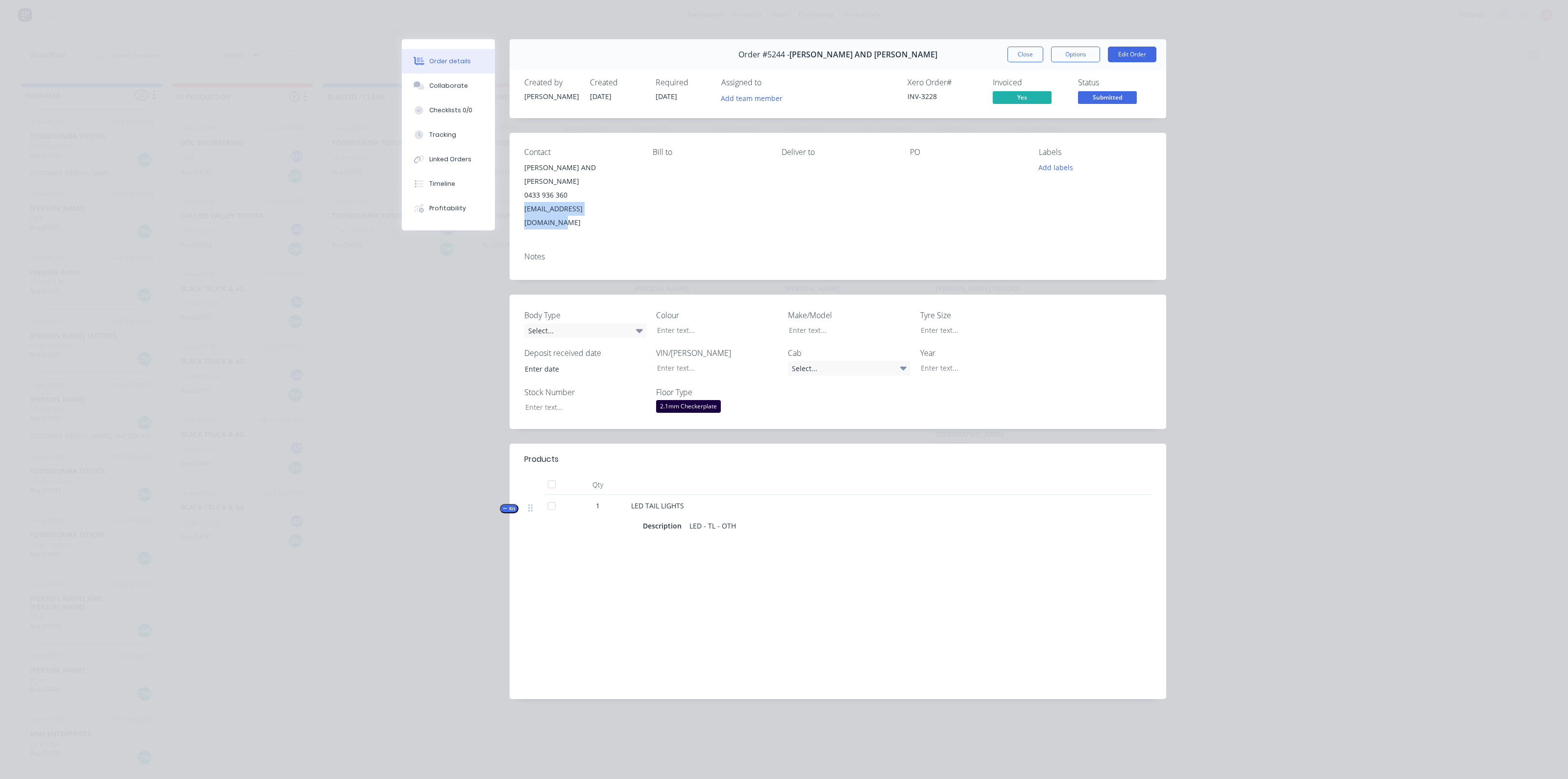
drag, startPoint x: 524, startPoint y: 192, endPoint x: 618, endPoint y: 200, distance: 94.3
click at [618, 202] on div "[EMAIL_ADDRESS][DOMAIN_NAME]" at bounding box center [580, 216] width 113 height 27
copy div "[EMAIL_ADDRESS][DOMAIN_NAME]"
click at [421, 340] on div "Order #5244 - [PERSON_NAME] AND [PERSON_NAME] Options Edit Order Created by [PE…" at bounding box center [784, 376] width 765 height 675
click at [438, 182] on div "Timeline" at bounding box center [442, 184] width 26 height 9
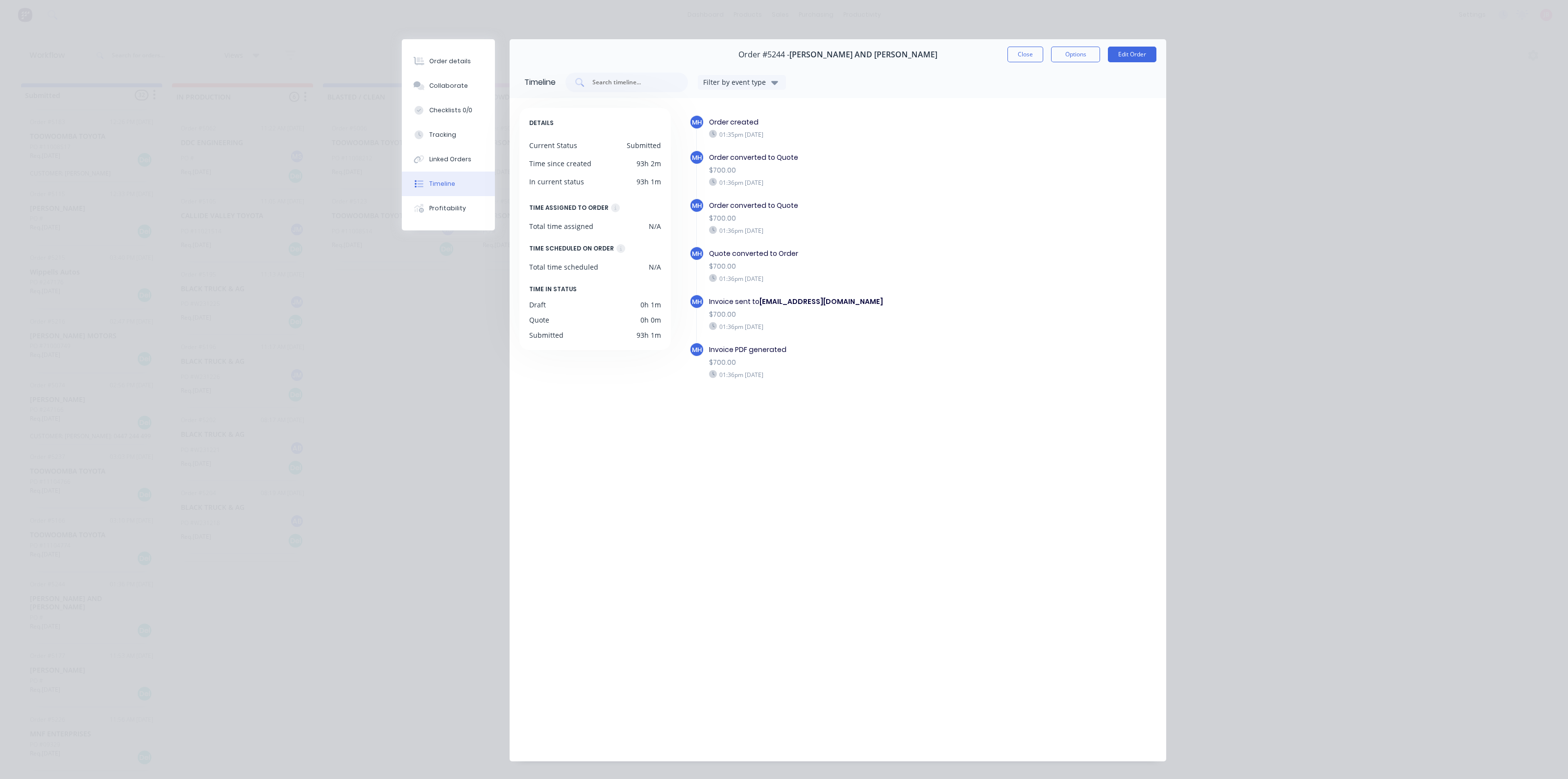
drag, startPoint x: 765, startPoint y: 373, endPoint x: 830, endPoint y: 386, distance: 66.3
click at [830, 386] on div "MH Invoice PDF generated $700.00 01:36pm [DATE]" at bounding box center [855, 366] width 331 height 48
click at [823, 337] on div "MH Invoice sent to [EMAIL_ADDRESS][DOMAIN_NAME] $700.00 01:36pm [DATE]" at bounding box center [855, 318] width 331 height 48
drag, startPoint x: 766, startPoint y: 275, endPoint x: 797, endPoint y: 281, distance: 31.6
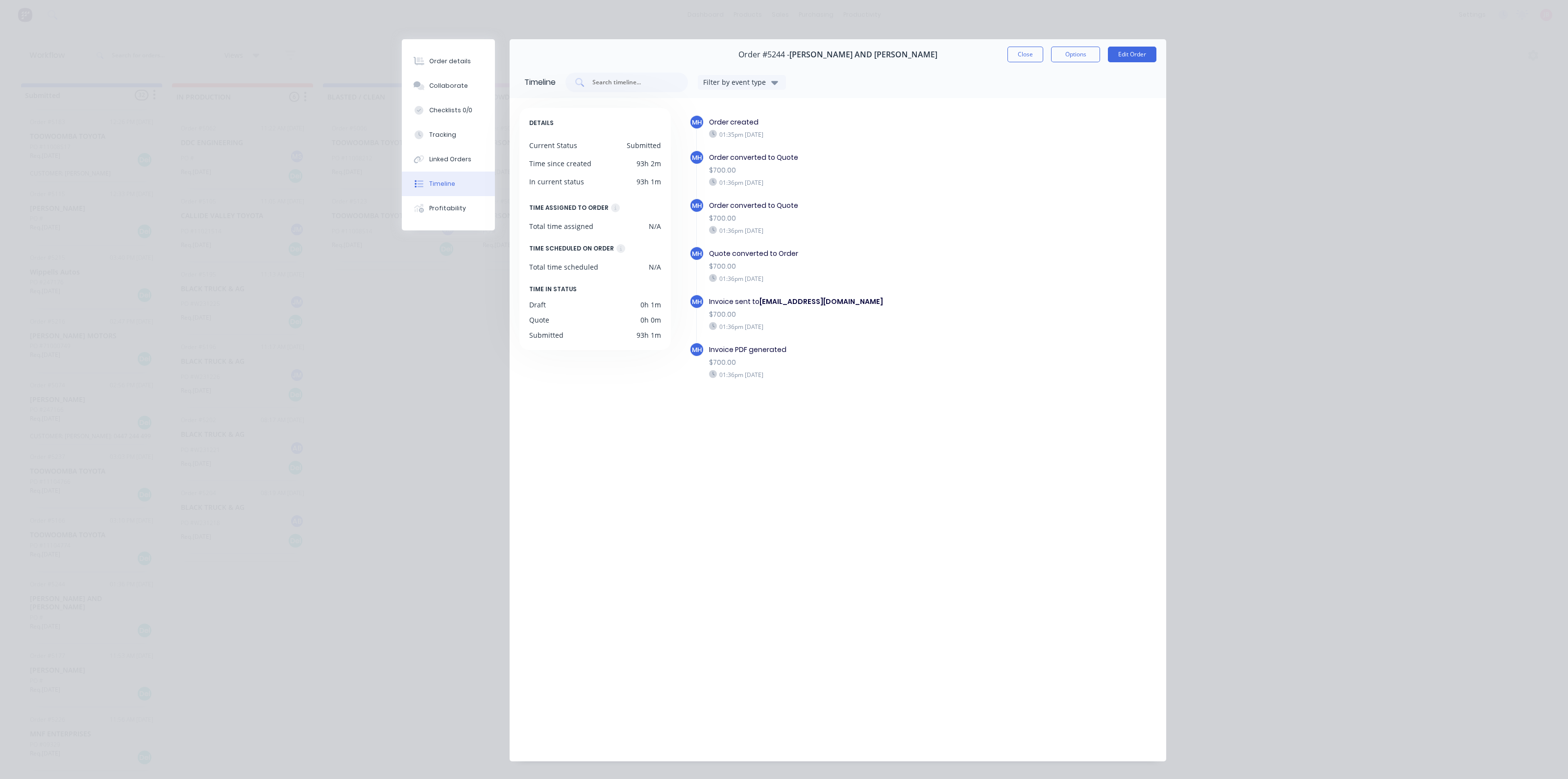
click at [797, 281] on div "01:36pm [DATE]" at bounding box center [853, 278] width 288 height 9
drag, startPoint x: 781, startPoint y: 231, endPoint x: 800, endPoint y: 230, distance: 19.0
click at [800, 230] on div "01:36pm [DATE]" at bounding box center [853, 230] width 288 height 9
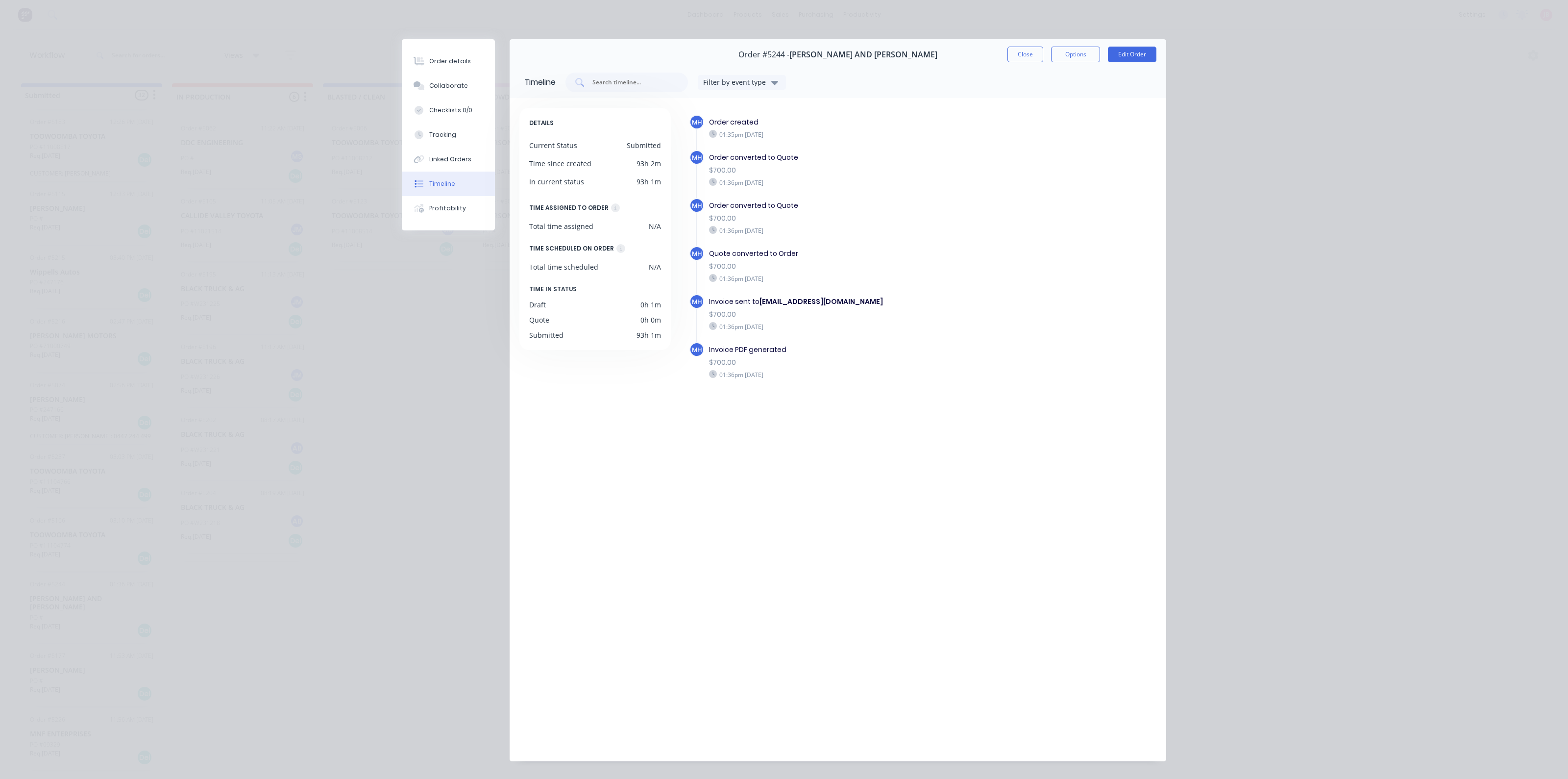
drag, startPoint x: 763, startPoint y: 176, endPoint x: 793, endPoint y: 187, distance: 32.0
click at [793, 187] on div "Order converted to Quote $700.00 01:36pm [DATE]" at bounding box center [853, 169] width 298 height 39
click at [806, 165] on div "$700.00" at bounding box center [853, 170] width 288 height 10
click at [819, 130] on div "Order created 01:35pm [DATE]" at bounding box center [853, 127] width 298 height 26
click at [1007, 54] on button "Close" at bounding box center [1025, 54] width 36 height 16
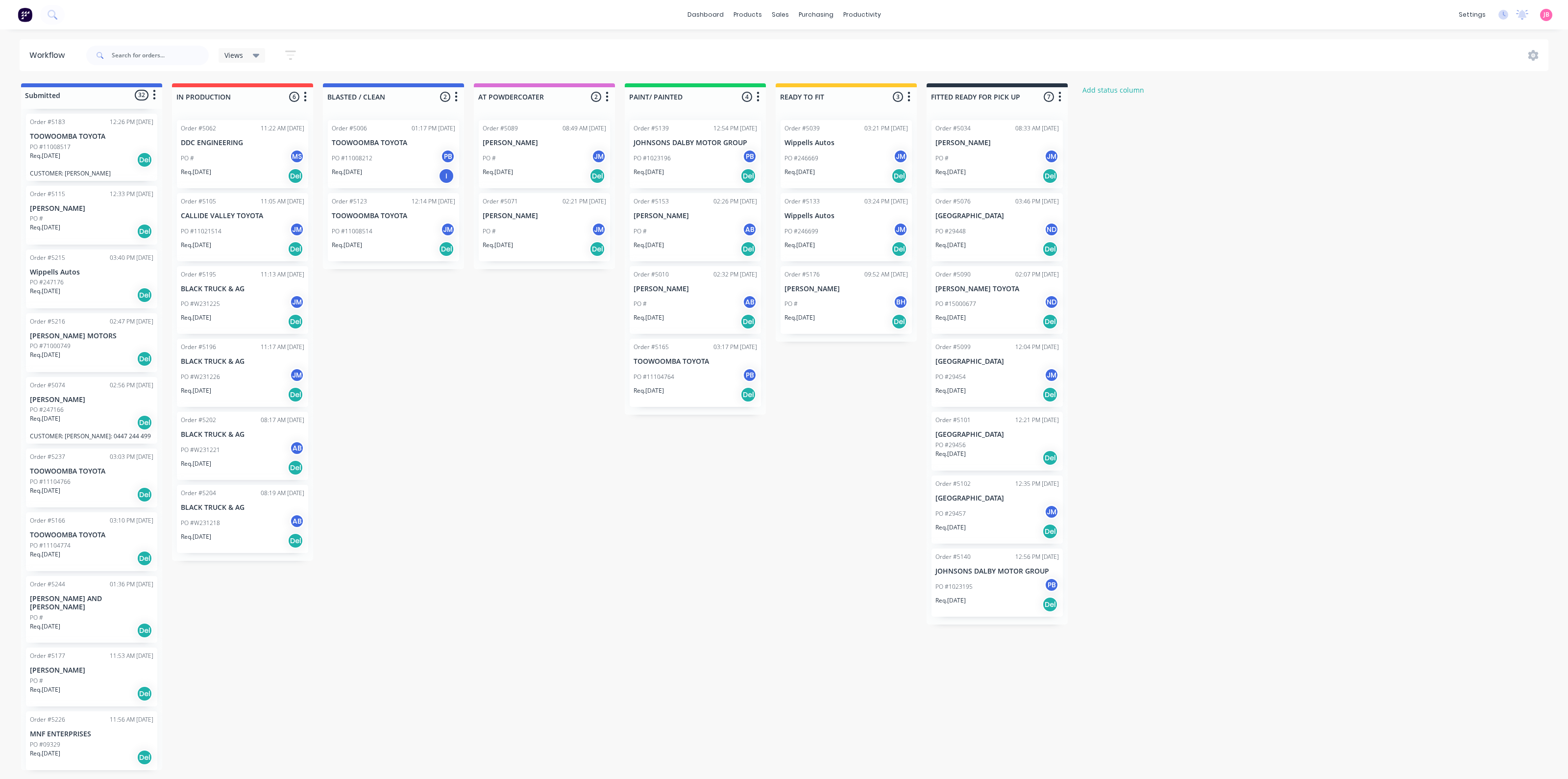
click at [1156, 69] on header "Workflow Views Save new view None (Default) edit Show/Hide statuses Show line i…" at bounding box center [784, 55] width 1529 height 32
click at [1010, 174] on div "Req. [DATE] Del" at bounding box center [997, 175] width 124 height 16
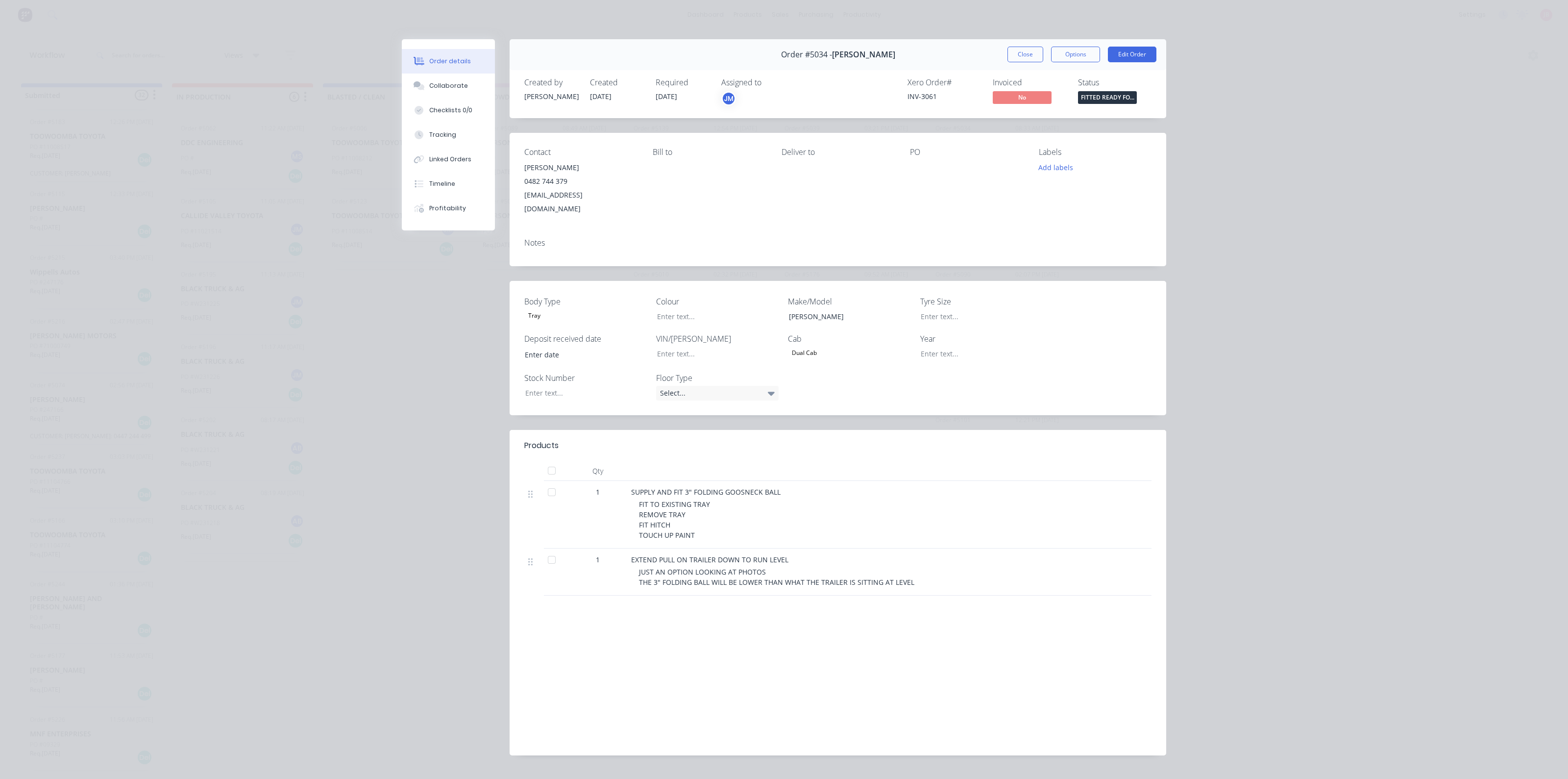
click at [86, 66] on div "Order details Collaborate Checklists 0/0 Tracking Linked Orders Timeline Profit…" at bounding box center [784, 389] width 1568 height 779
